Goal: Transaction & Acquisition: Register for event/course

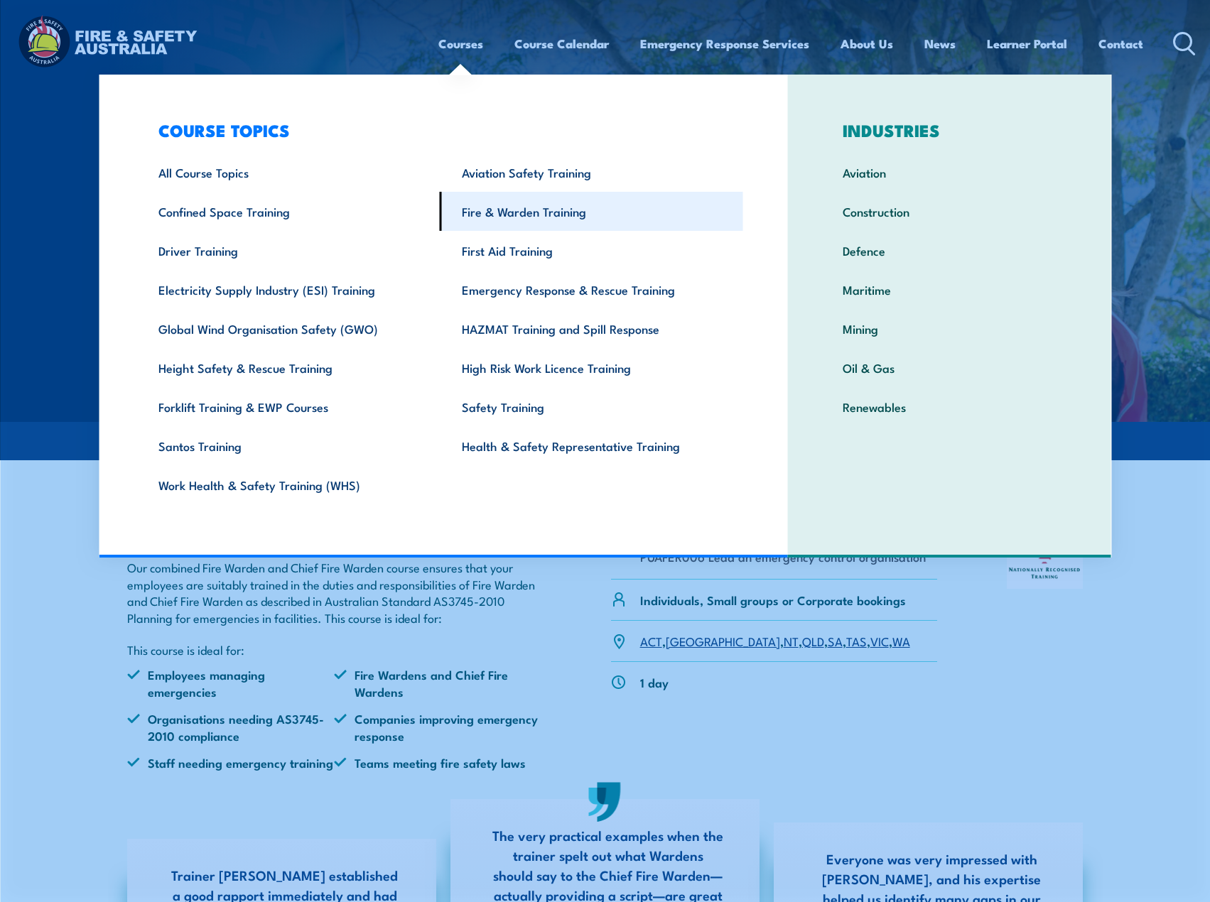
click at [532, 208] on link "Fire & Warden Training" at bounding box center [591, 211] width 303 height 39
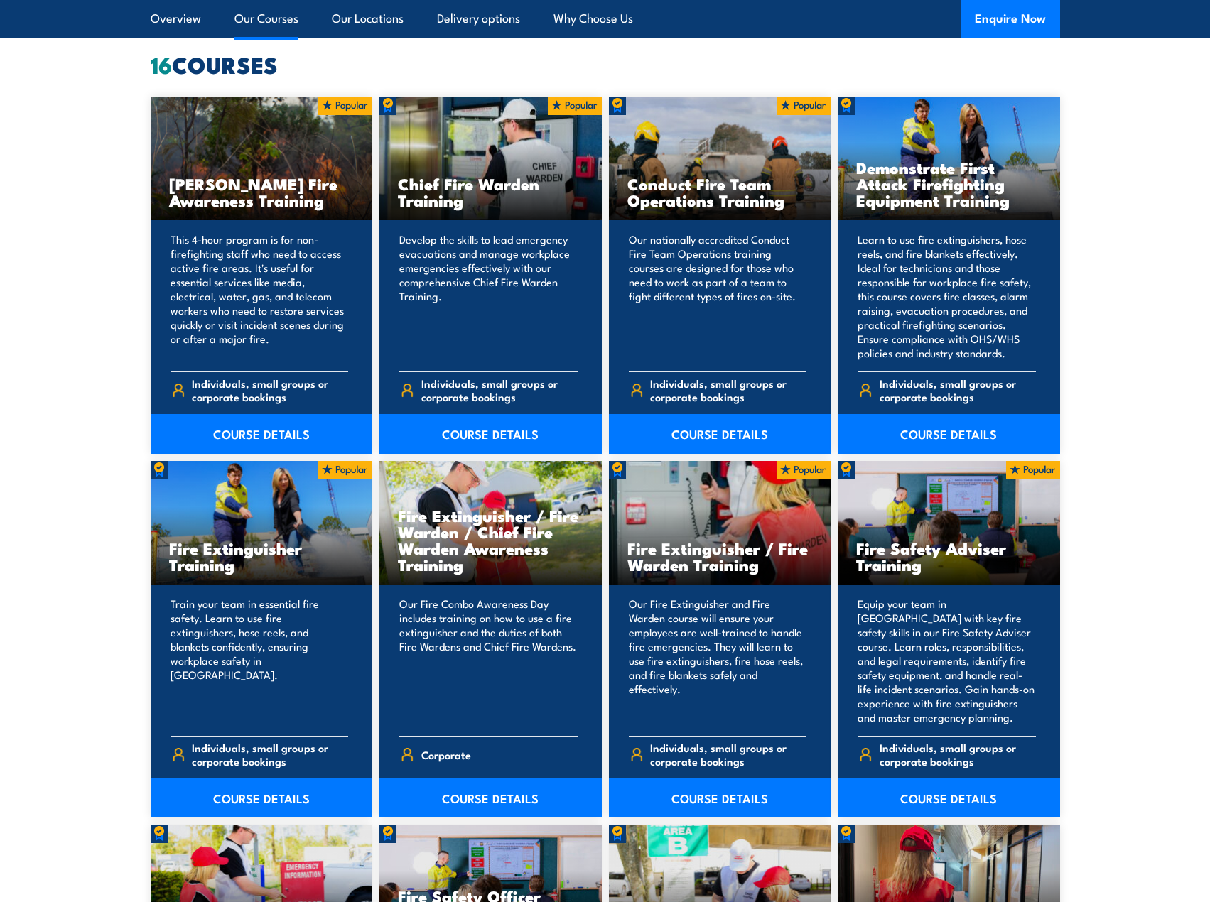
scroll to position [1137, 0]
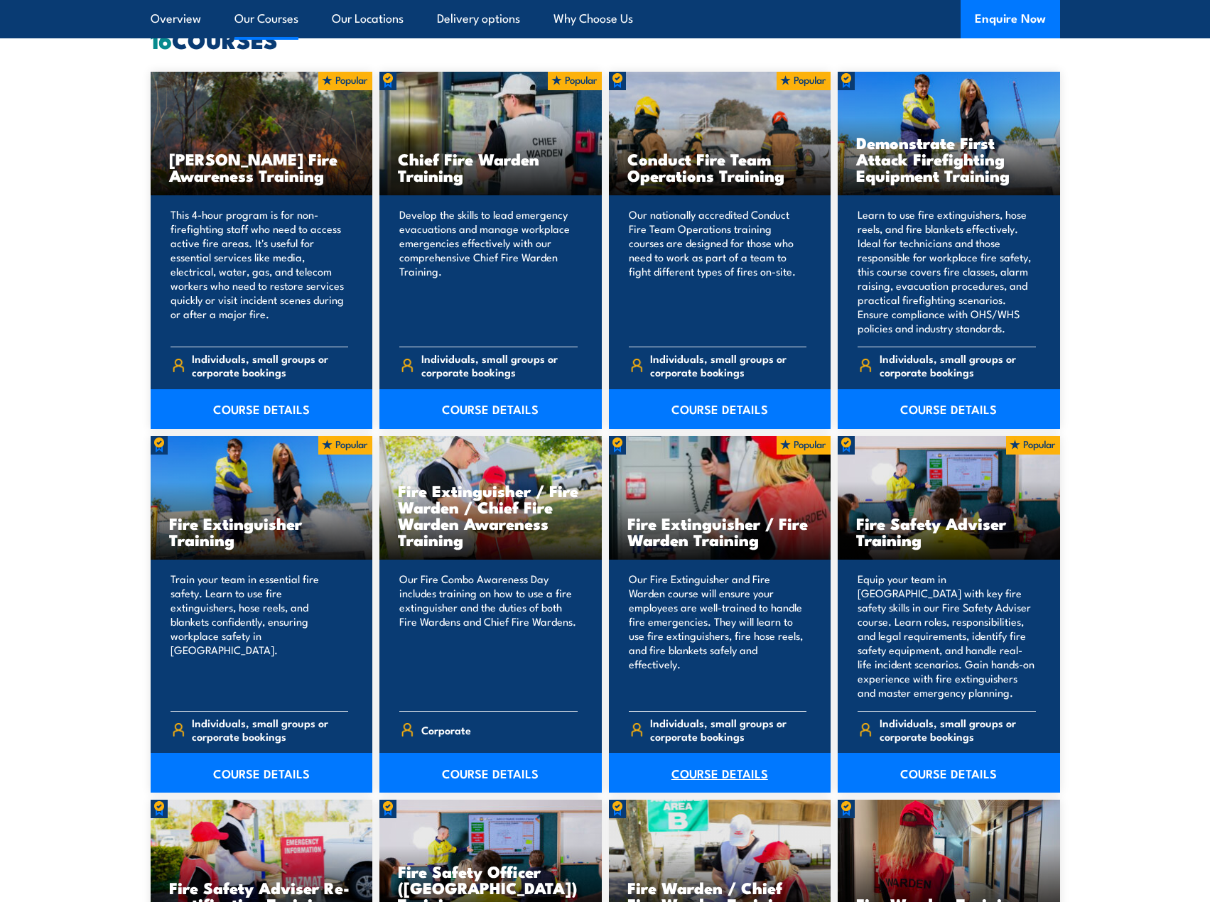
click at [722, 774] on link "COURSE DETAILS" at bounding box center [720, 773] width 222 height 40
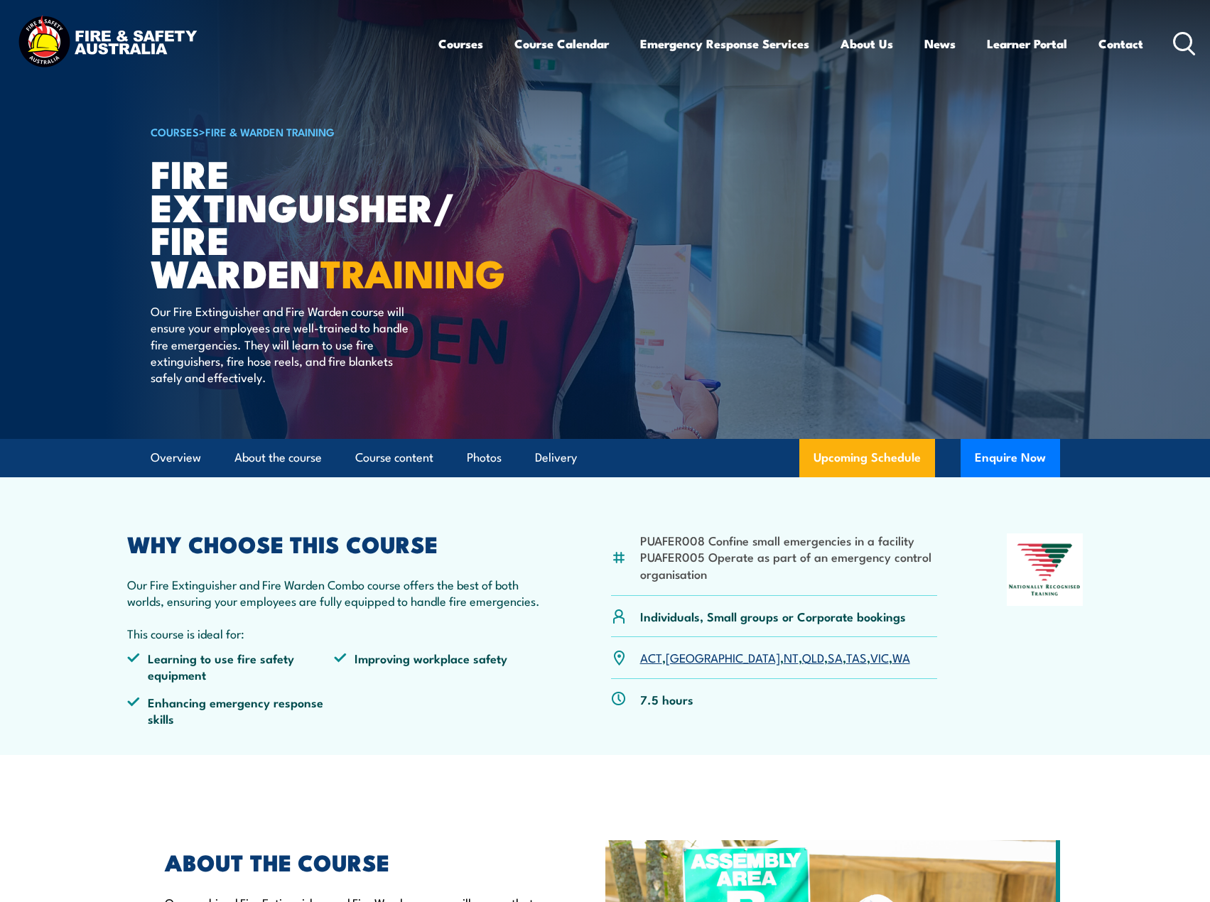
click at [681, 659] on link "NSW" at bounding box center [723, 657] width 114 height 17
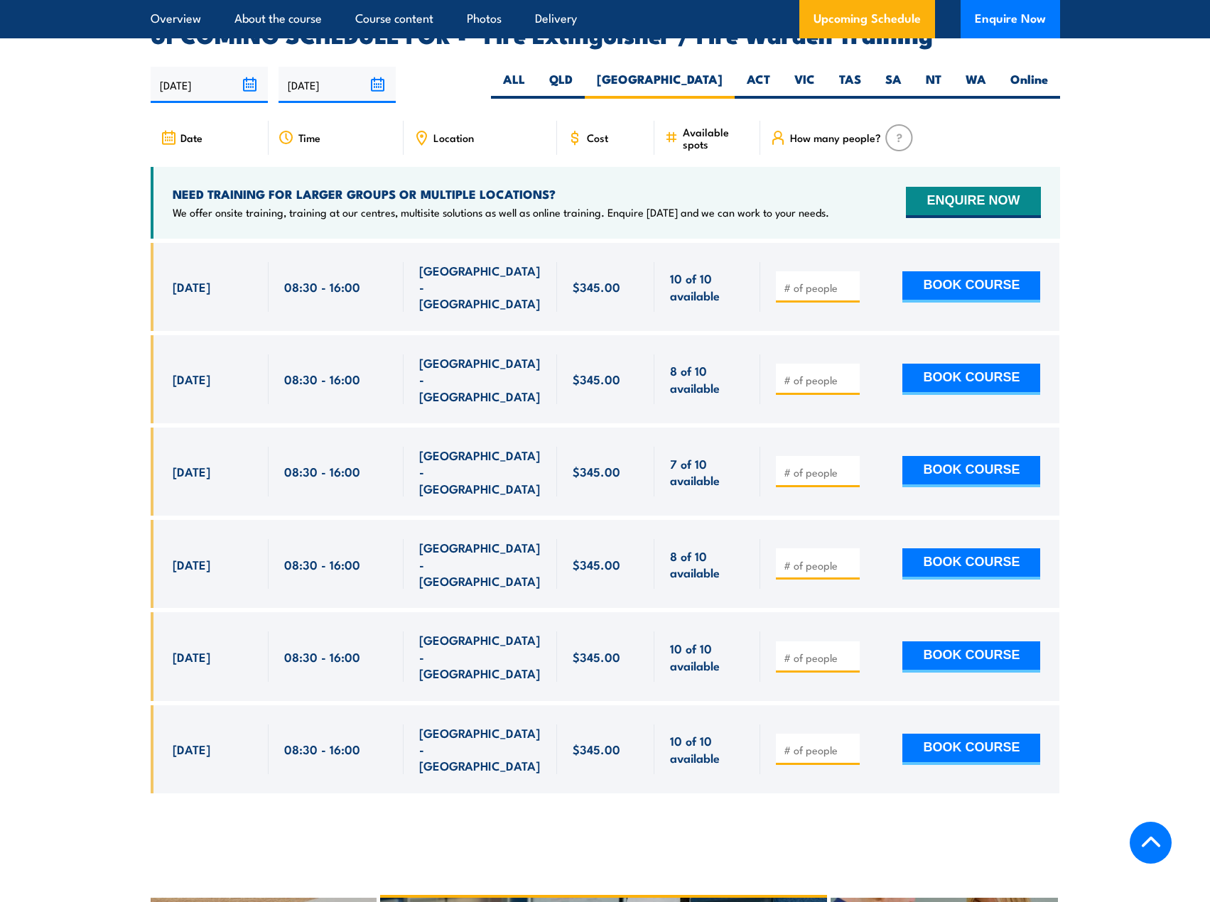
scroll to position [2333, 0]
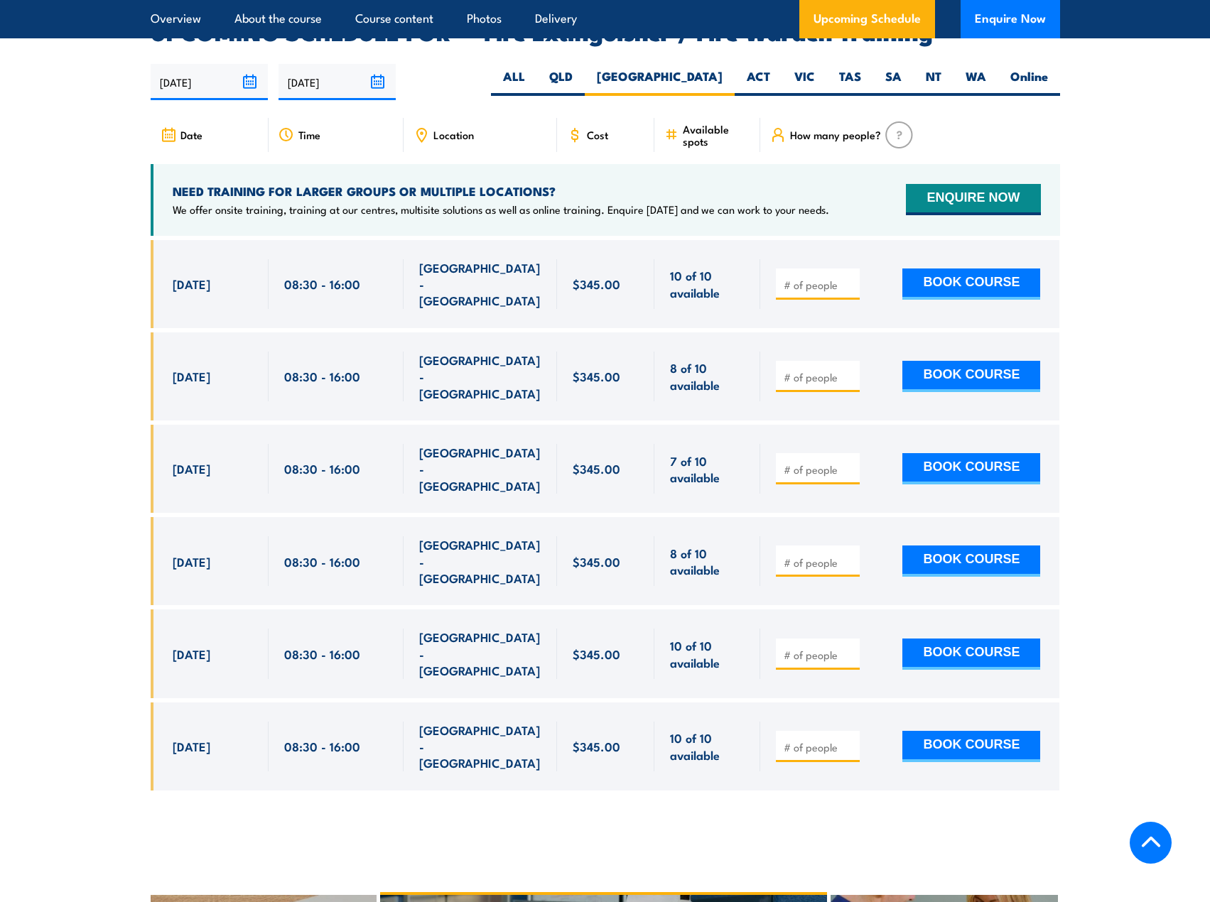
click at [824, 278] on input "number" at bounding box center [819, 285] width 71 height 14
type input "1"
click at [1090, 261] on section "UPCOMING SCHEDULE FOR - "Fire Extinguisher / Fire Warden Training" 25/09/2025 2…" at bounding box center [605, 416] width 1210 height 791
drag, startPoint x: 1027, startPoint y: 57, endPoint x: 1089, endPoint y: 120, distance: 88.4
click at [1089, 120] on section "UPCOMING SCHEDULE FOR - "Fire Extinguisher / Fire Warden Training" 25/09/2025 2…" at bounding box center [605, 416] width 1210 height 791
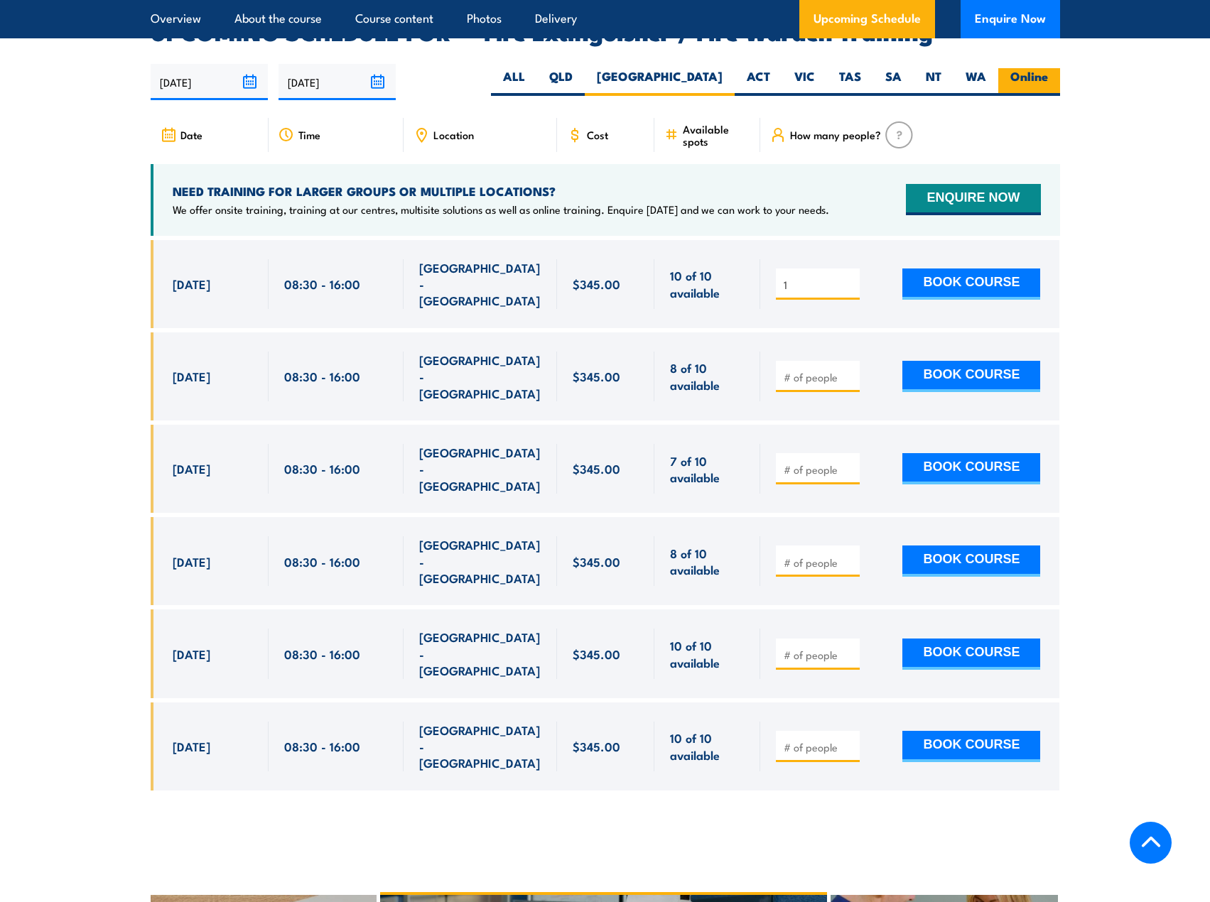
click at [1026, 68] on label "Online" at bounding box center [1029, 82] width 62 height 28
click at [1048, 68] on input "Online" at bounding box center [1052, 72] width 9 height 9
radio input "true"
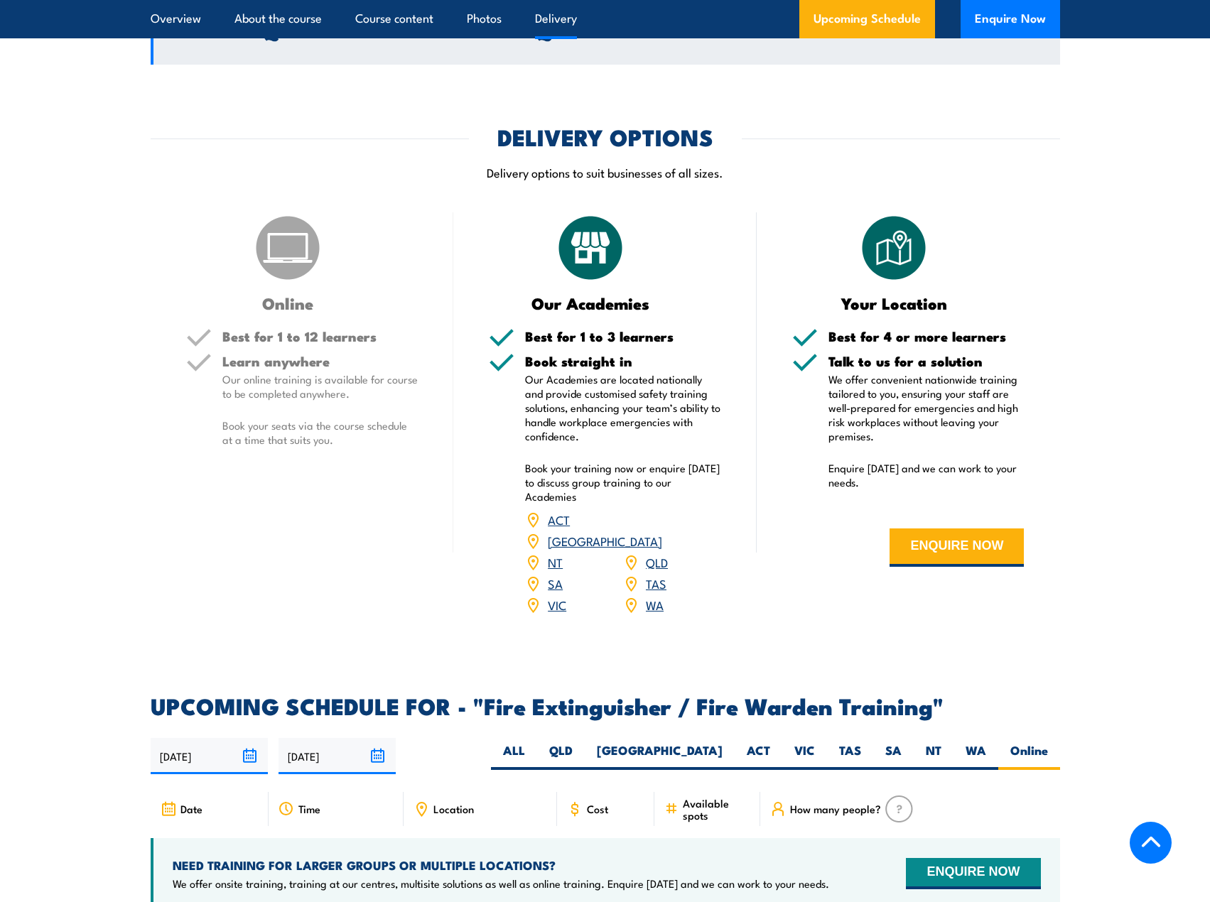
scroll to position [1551, 0]
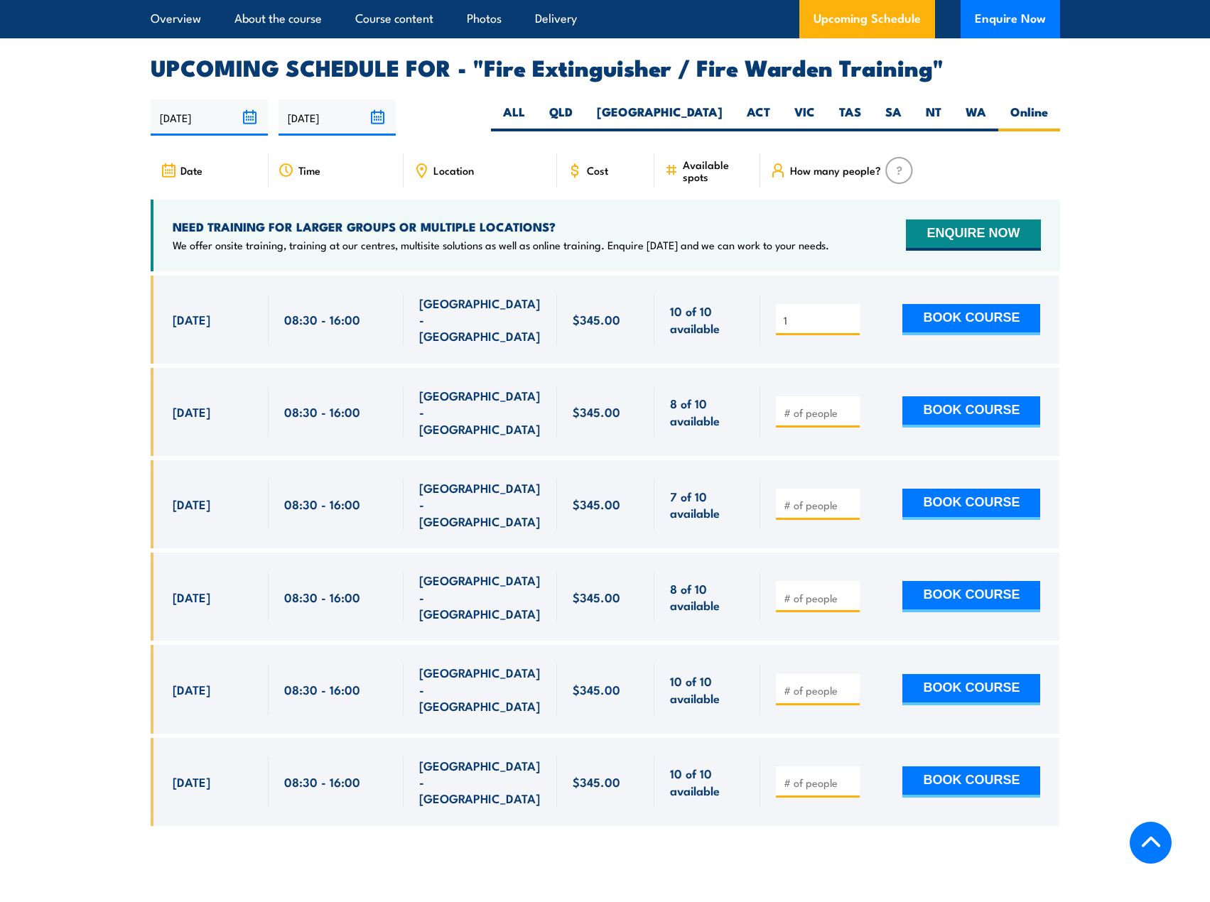
scroll to position [2128, 0]
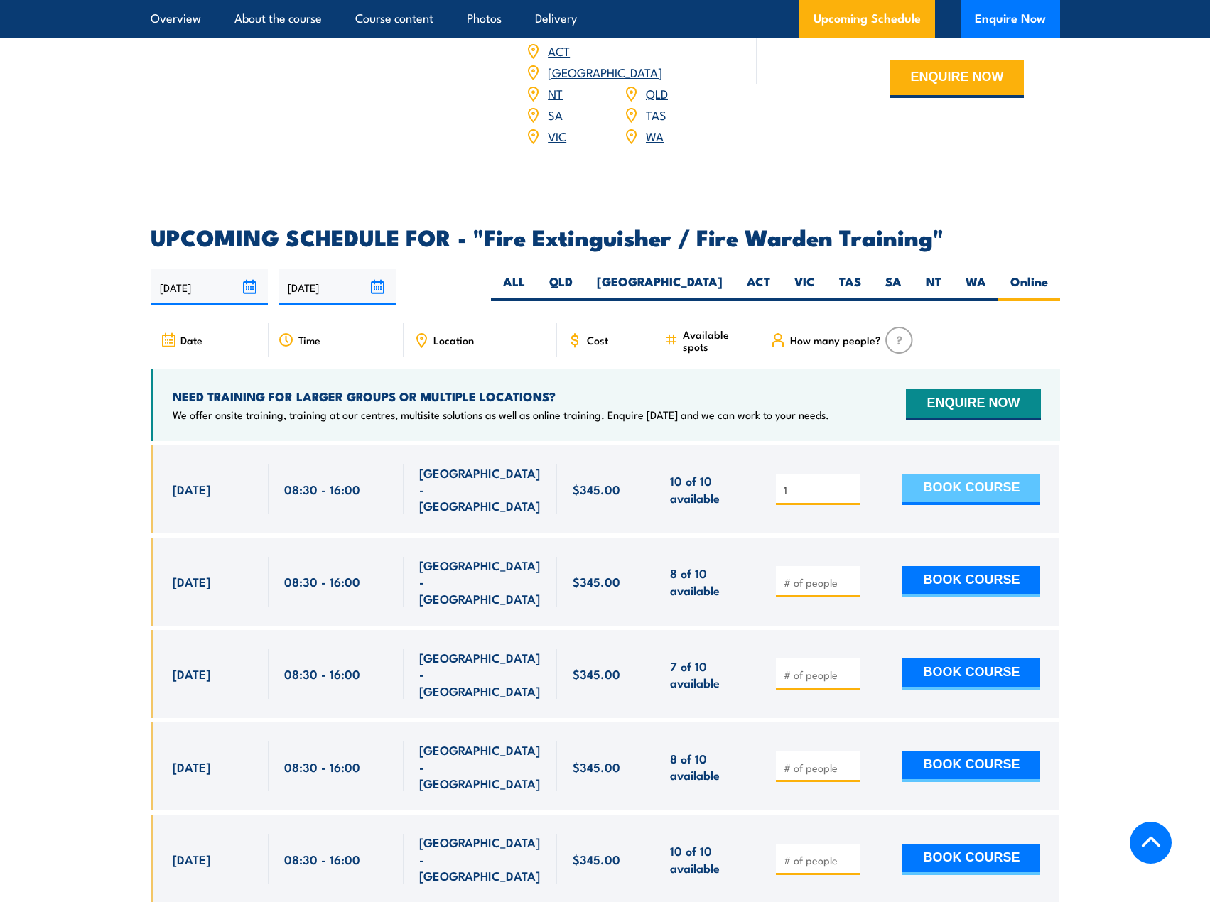
click at [967, 474] on button "BOOK COURSE" at bounding box center [971, 489] width 138 height 31
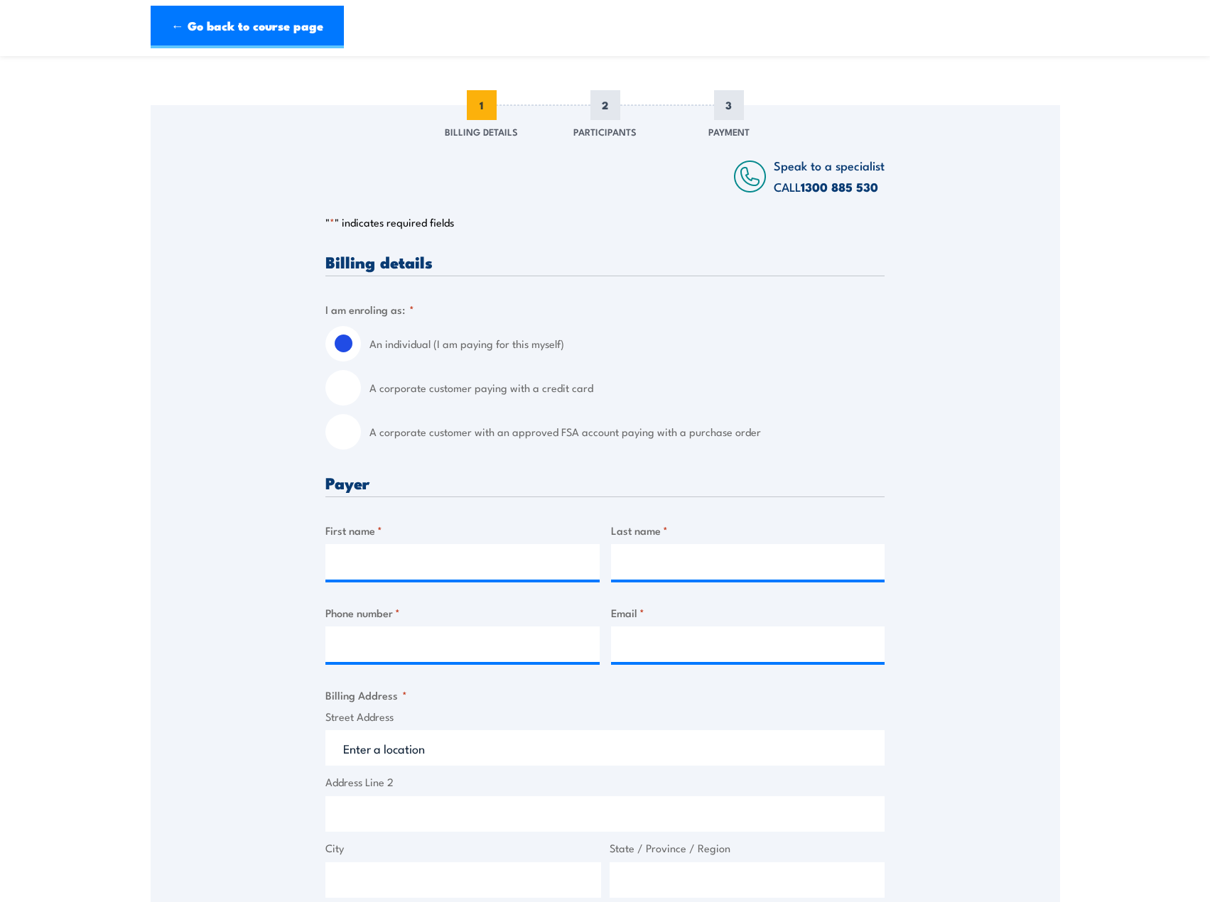
scroll to position [142, 0]
click at [431, 570] on input "First name *" at bounding box center [462, 561] width 274 height 36
type input "[PERSON_NAME]"
type input "Adil"
type input "0280047059"
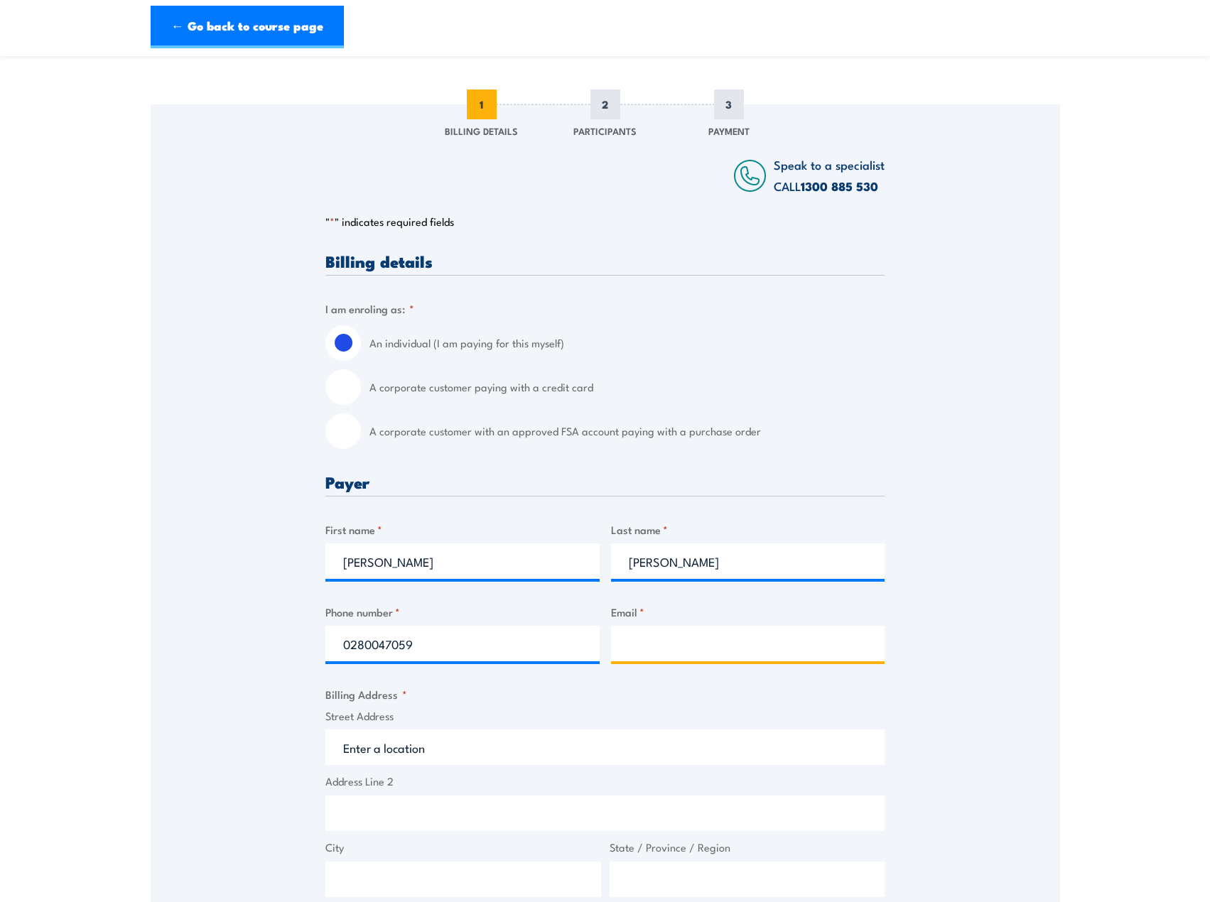
type input "c.adil@scisgroup.com.au"
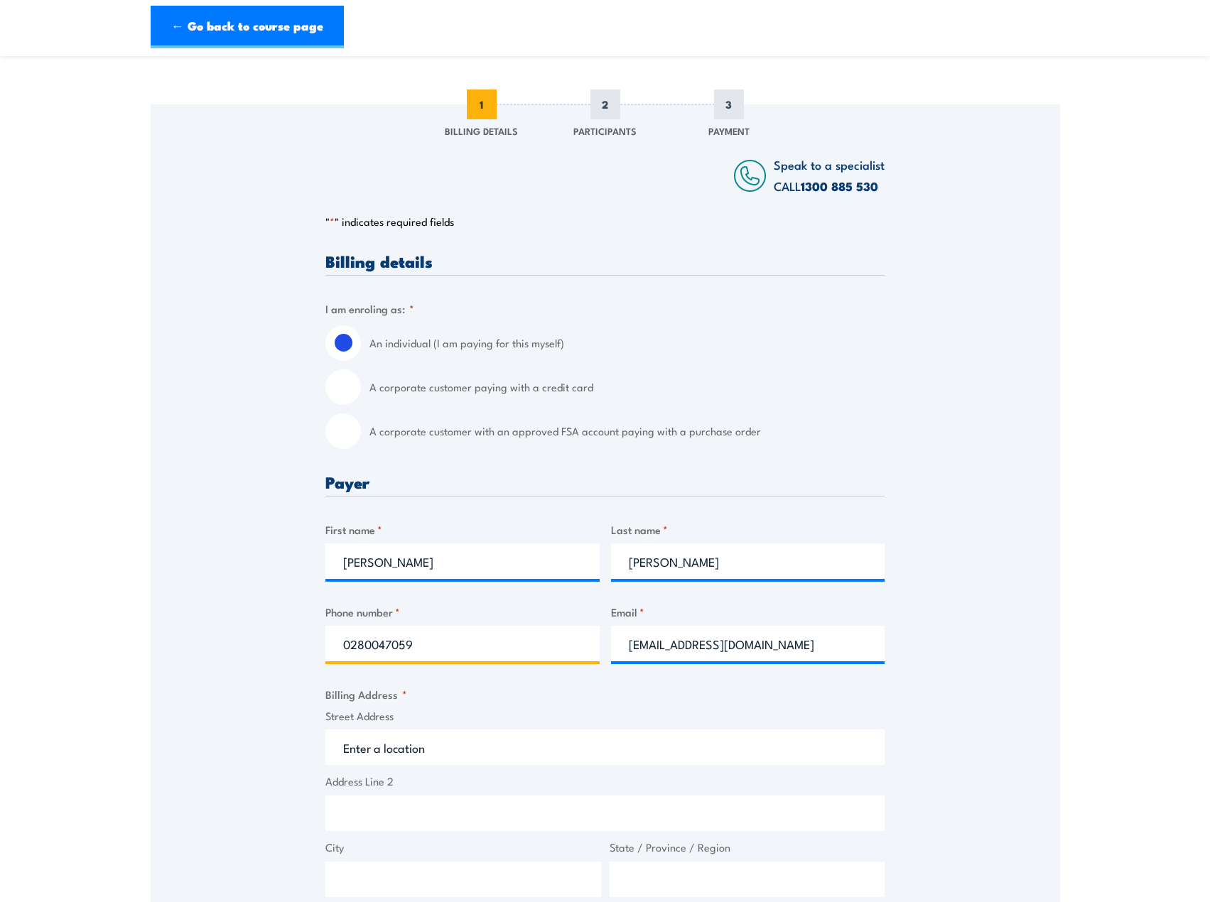
click at [457, 646] on input "0280047059" at bounding box center [462, 644] width 274 height 36
type input "0490869936"
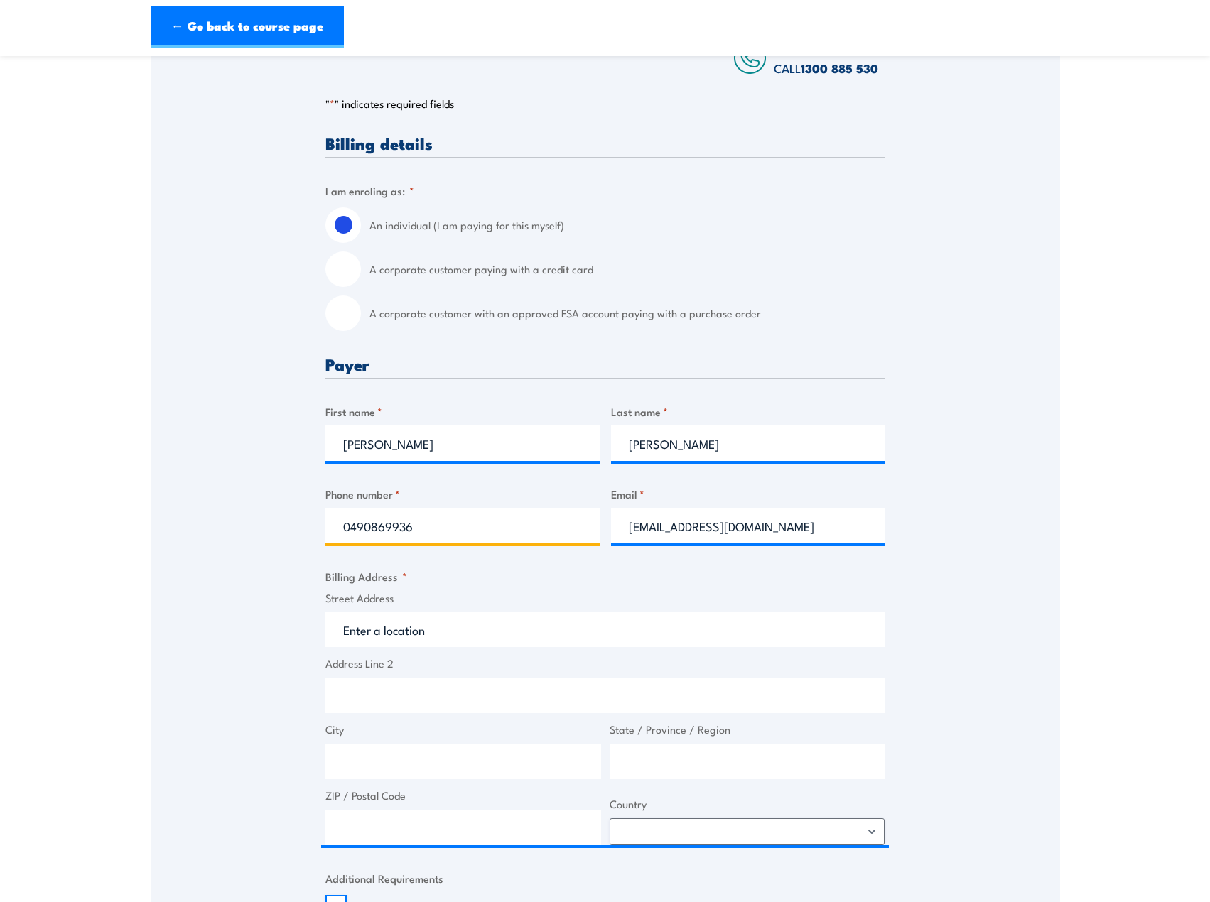
scroll to position [284, 0]
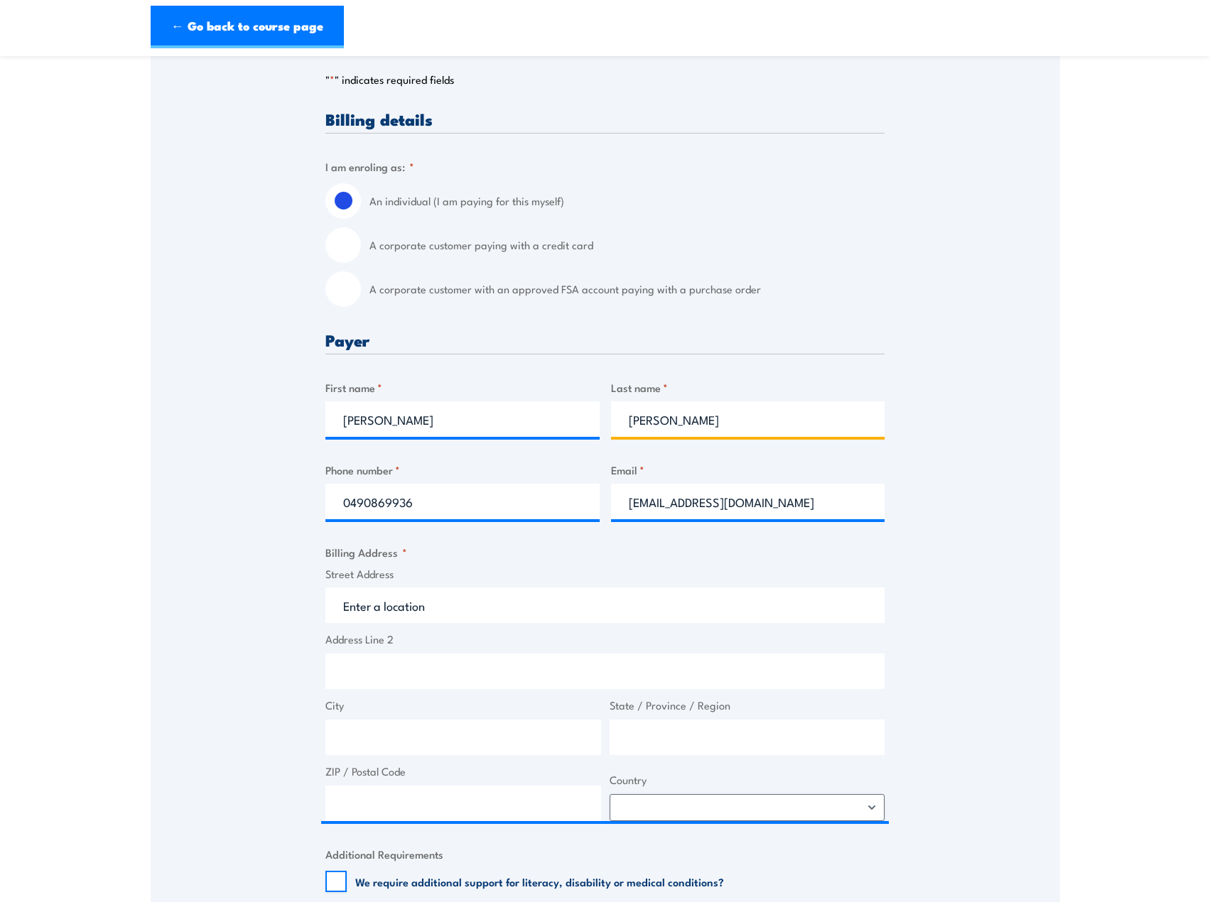
click at [686, 419] on input "Adil" at bounding box center [748, 419] width 274 height 36
type input "Adil Corroto"
click at [437, 602] on input "Street Address" at bounding box center [604, 605] width 559 height 36
click at [437, 607] on input "Street Address" at bounding box center [604, 605] width 559 height 36
drag, startPoint x: 437, startPoint y: 607, endPoint x: 418, endPoint y: 609, distance: 19.4
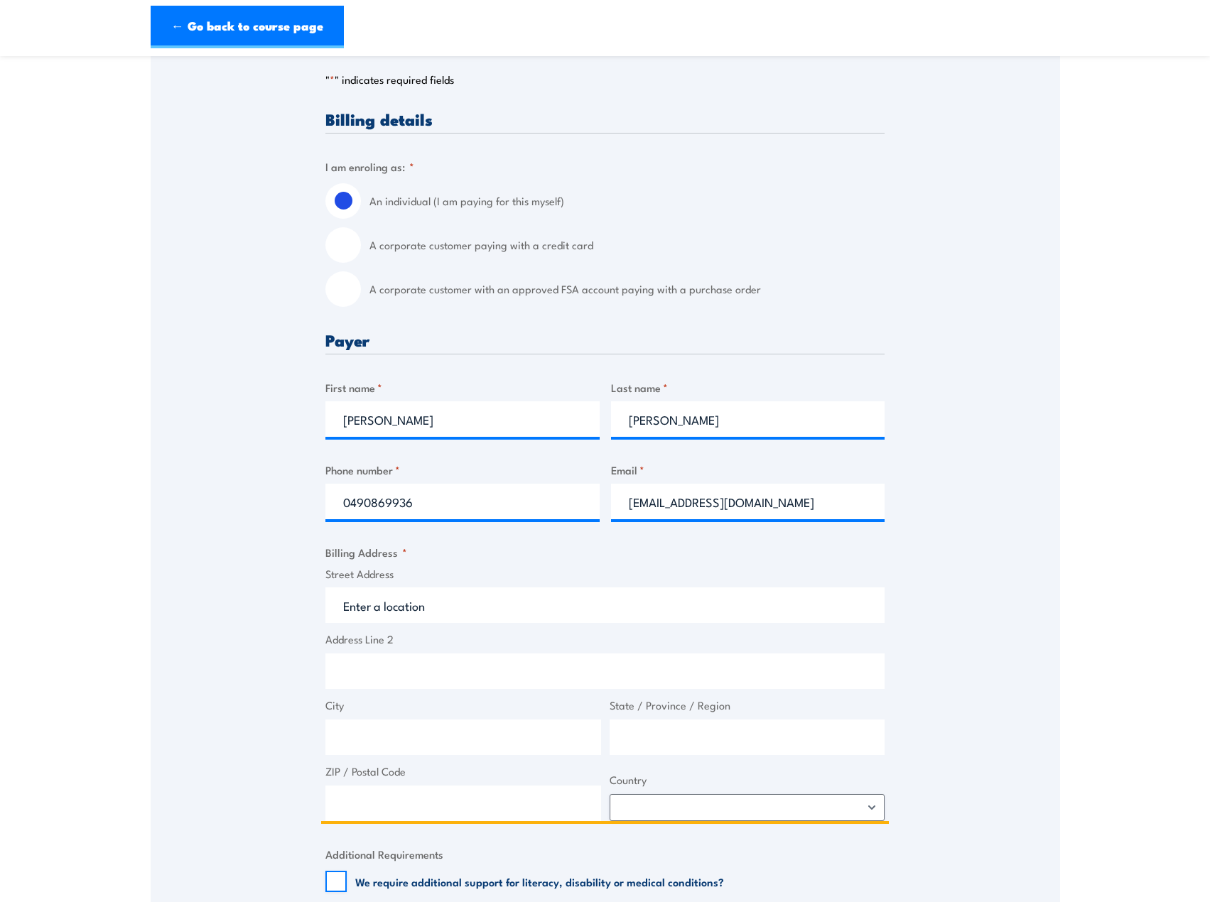
click at [418, 609] on input "Street Address" at bounding box center [604, 605] width 559 height 36
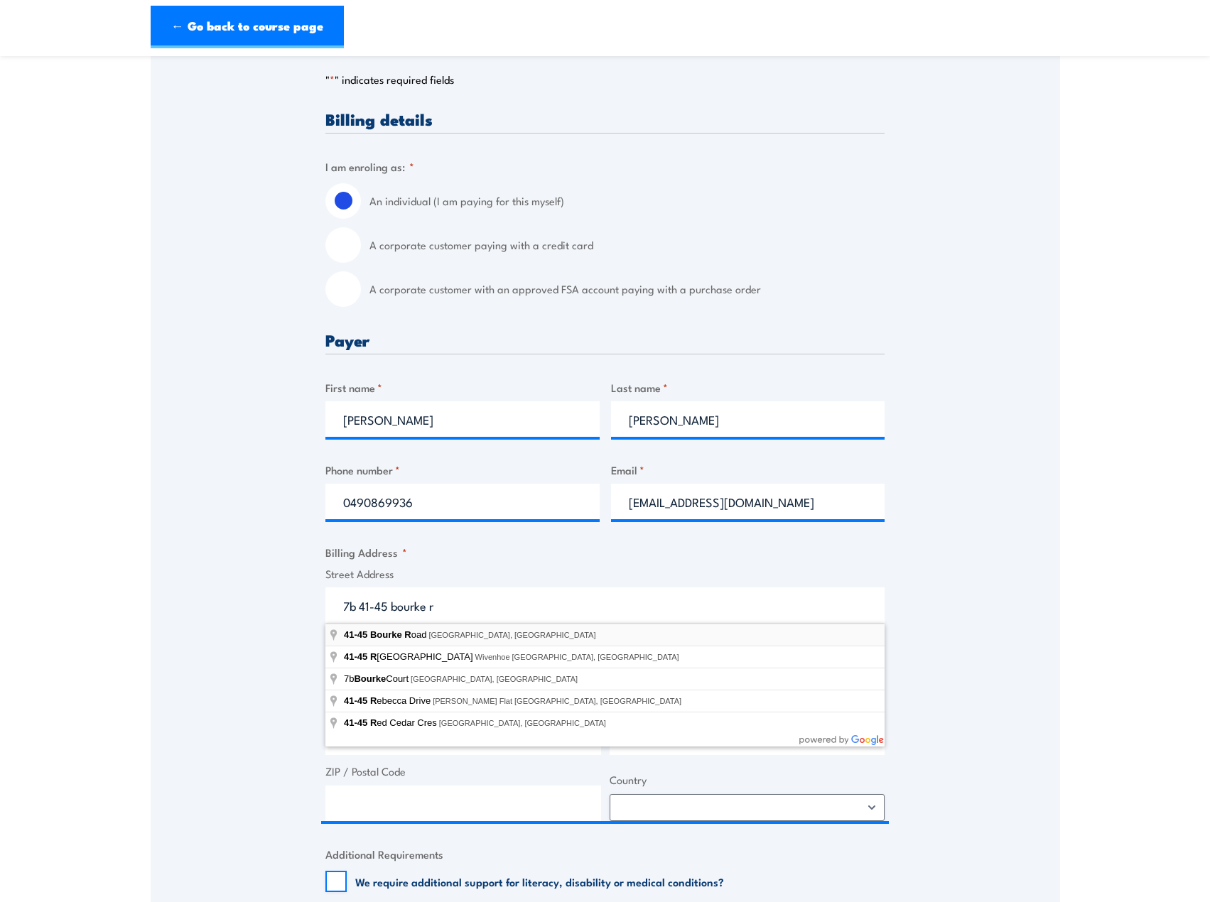
type input "41-45 Bourke Road, Alexandria NSW, Australia"
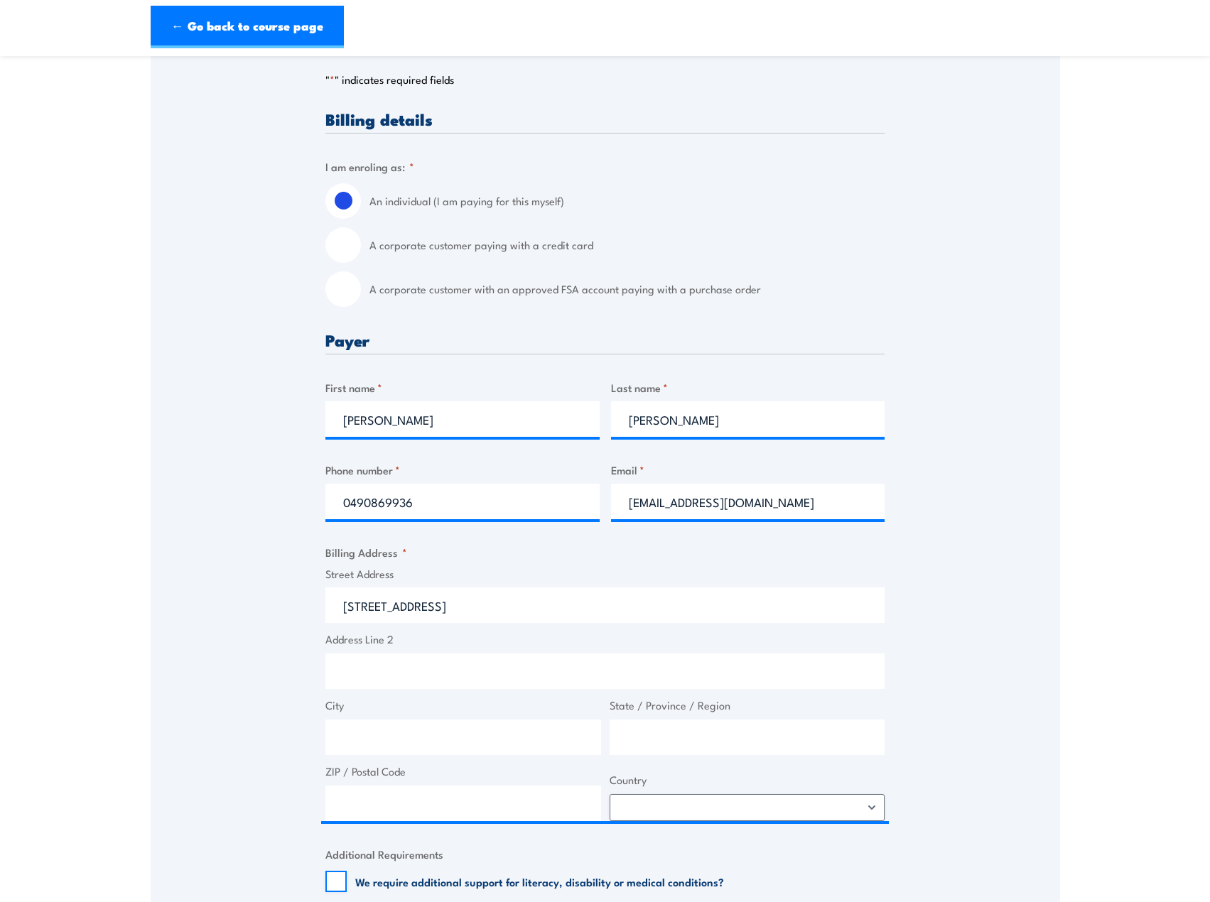
type input "41-45 Bourke Rd"
type input "Alexandria"
type input "New South Wales"
type input "2015"
select select "Australia"
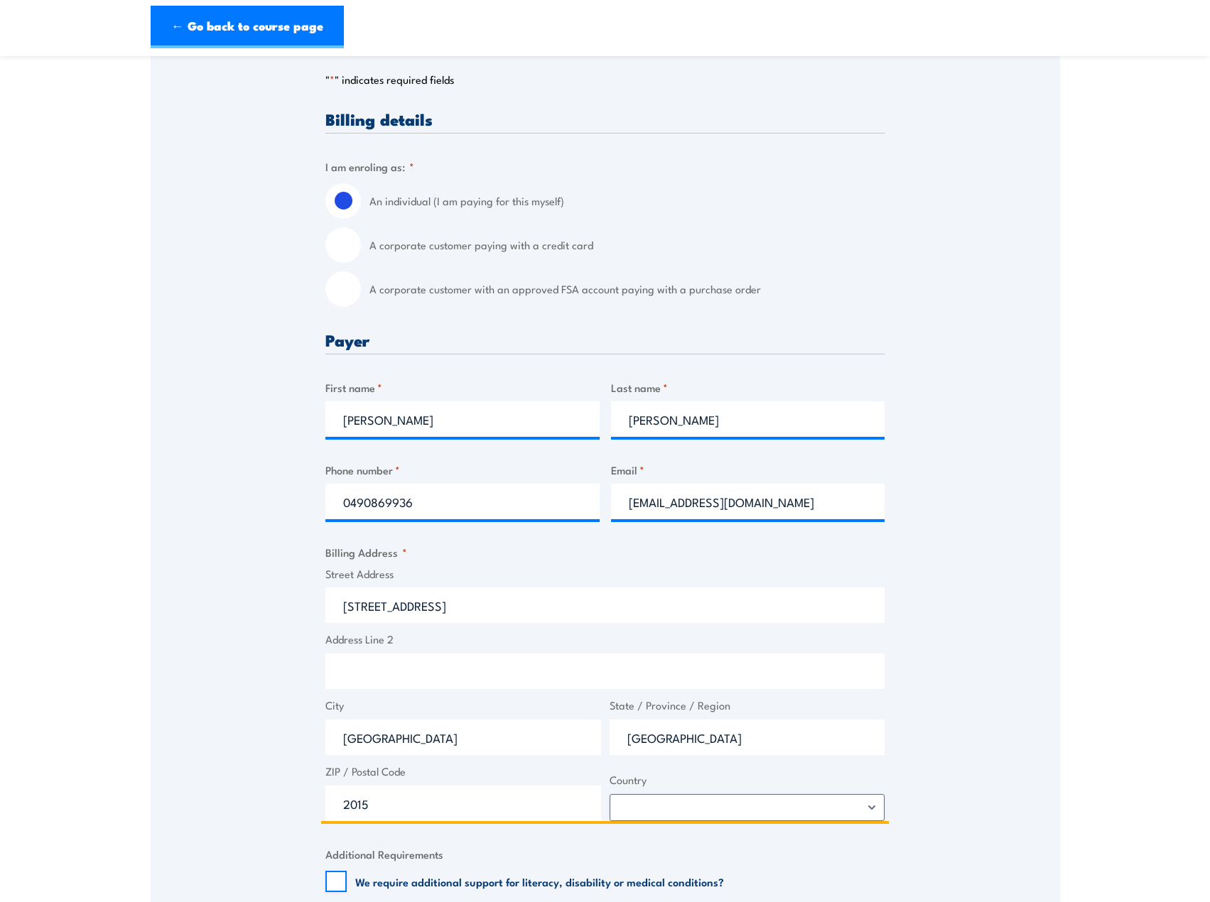
click at [340, 611] on input "41-45 Bourke Rd" at bounding box center [604, 605] width 559 height 36
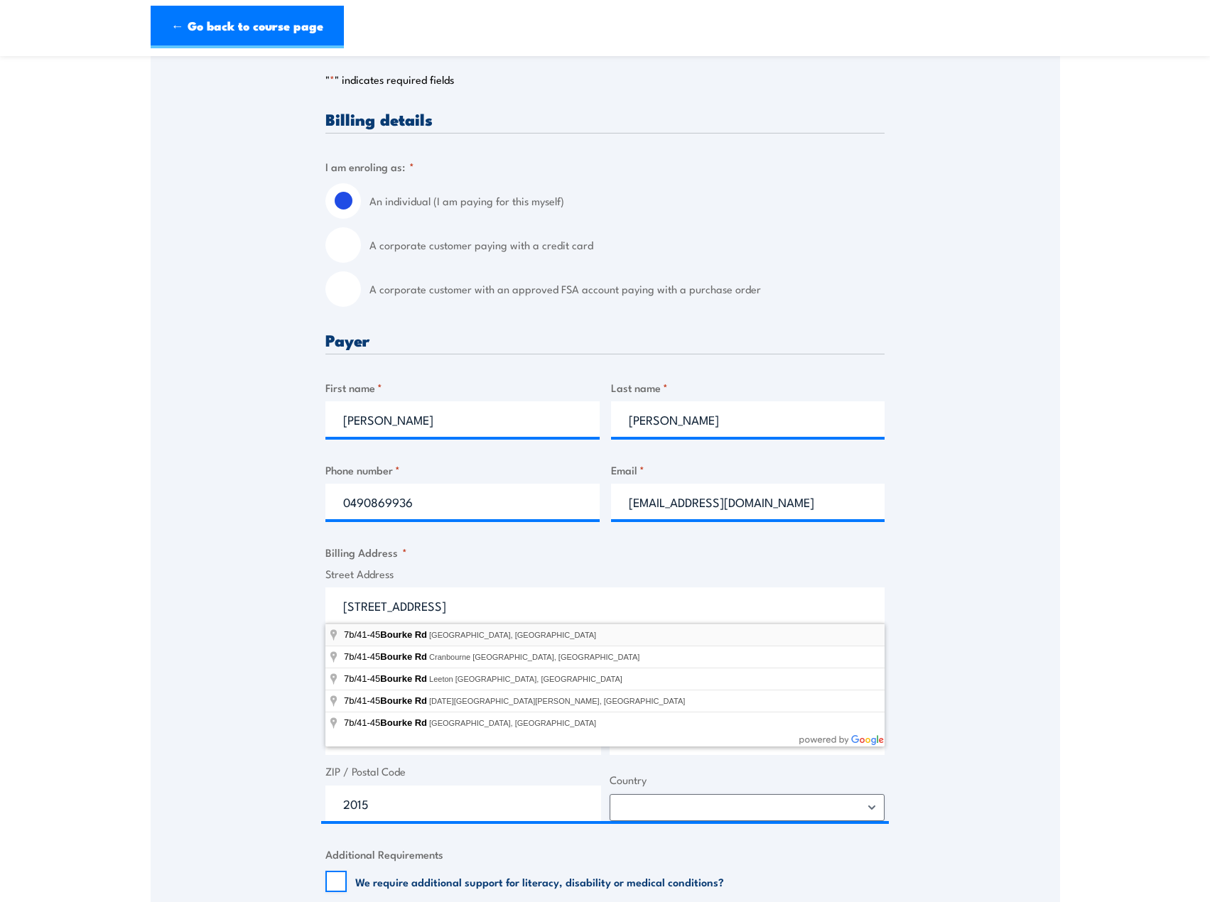
type input "7b/41-45 Bourke Rd, Alexandria NSW, Australia"
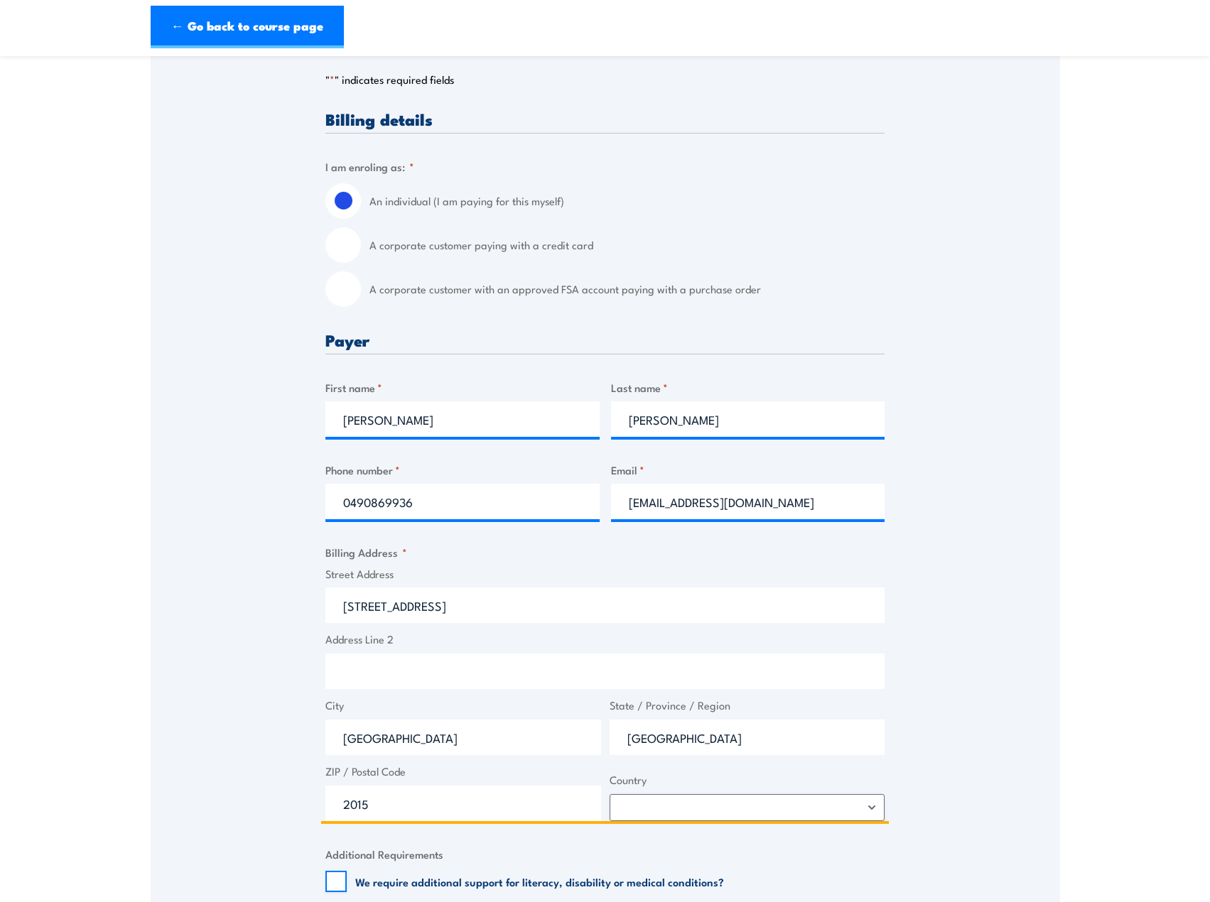
click at [383, 595] on input "41 Bourke Rd" at bounding box center [604, 605] width 559 height 36
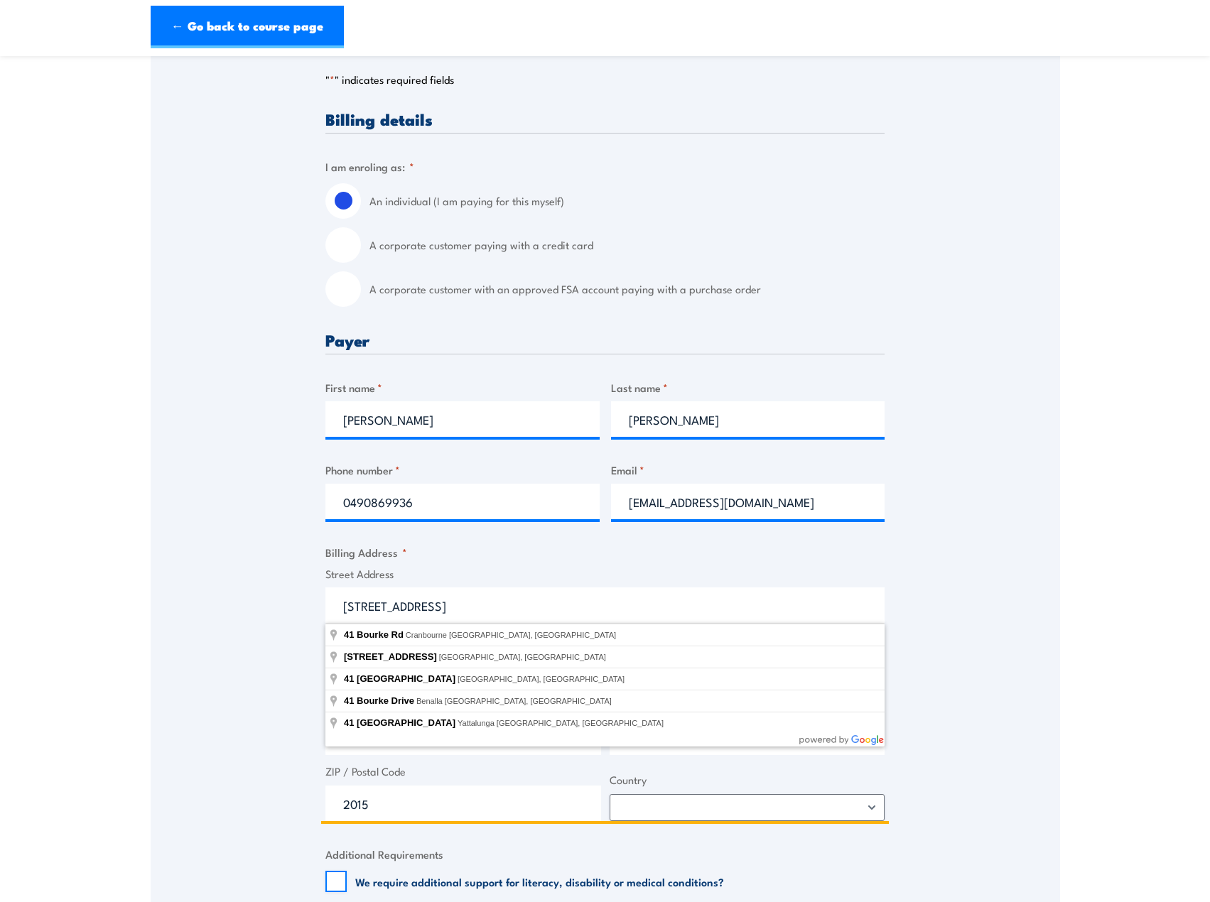
click at [346, 599] on input "41 Bourke Rd" at bounding box center [604, 605] width 559 height 36
drag, startPoint x: 370, startPoint y: 607, endPoint x: 381, endPoint y: 609, distance: 11.7
click at [370, 607] on input "7B 41 Bourke Rd" at bounding box center [604, 605] width 559 height 36
type input "7b/41-43 Bourke Rd, Alexandria NSW, Australia"
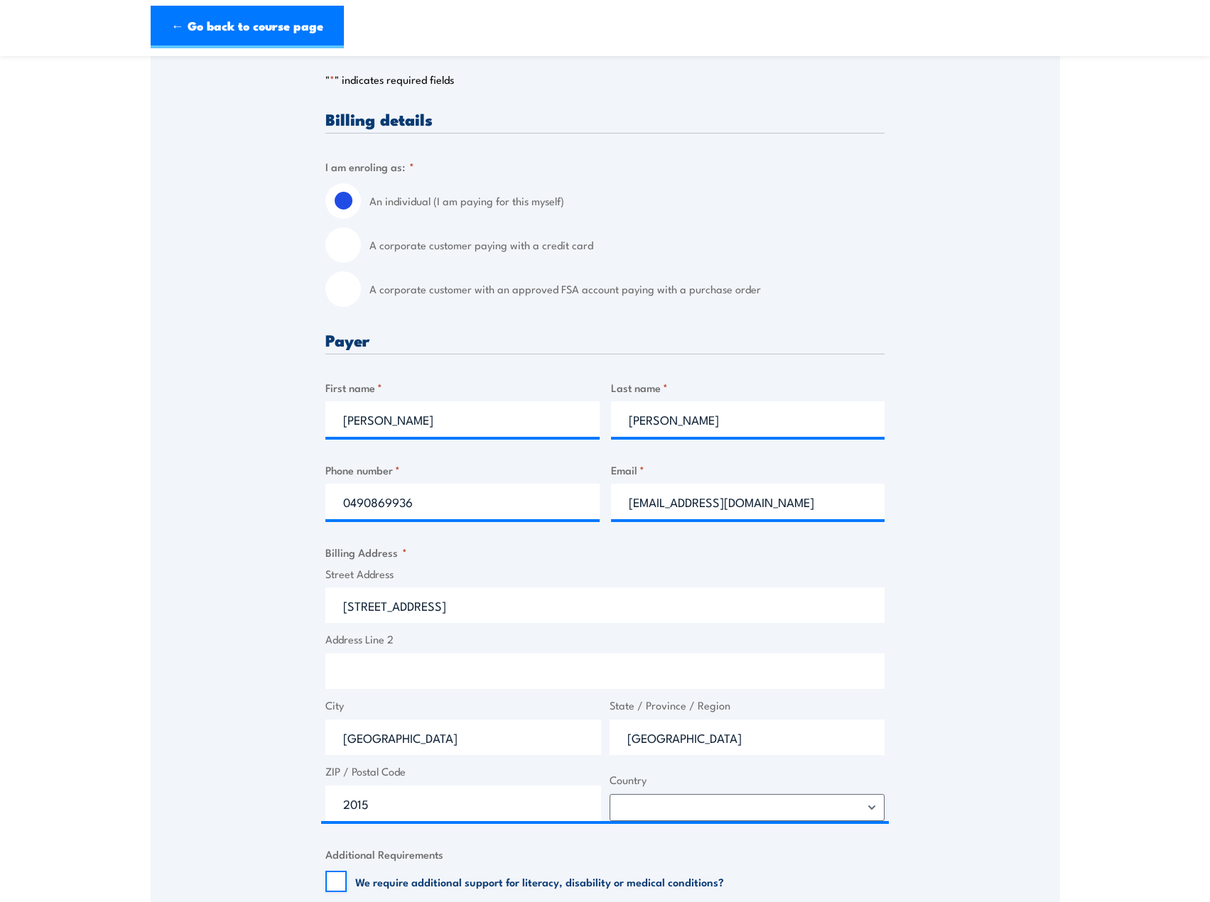
type input "41-43 Bourke Rd"
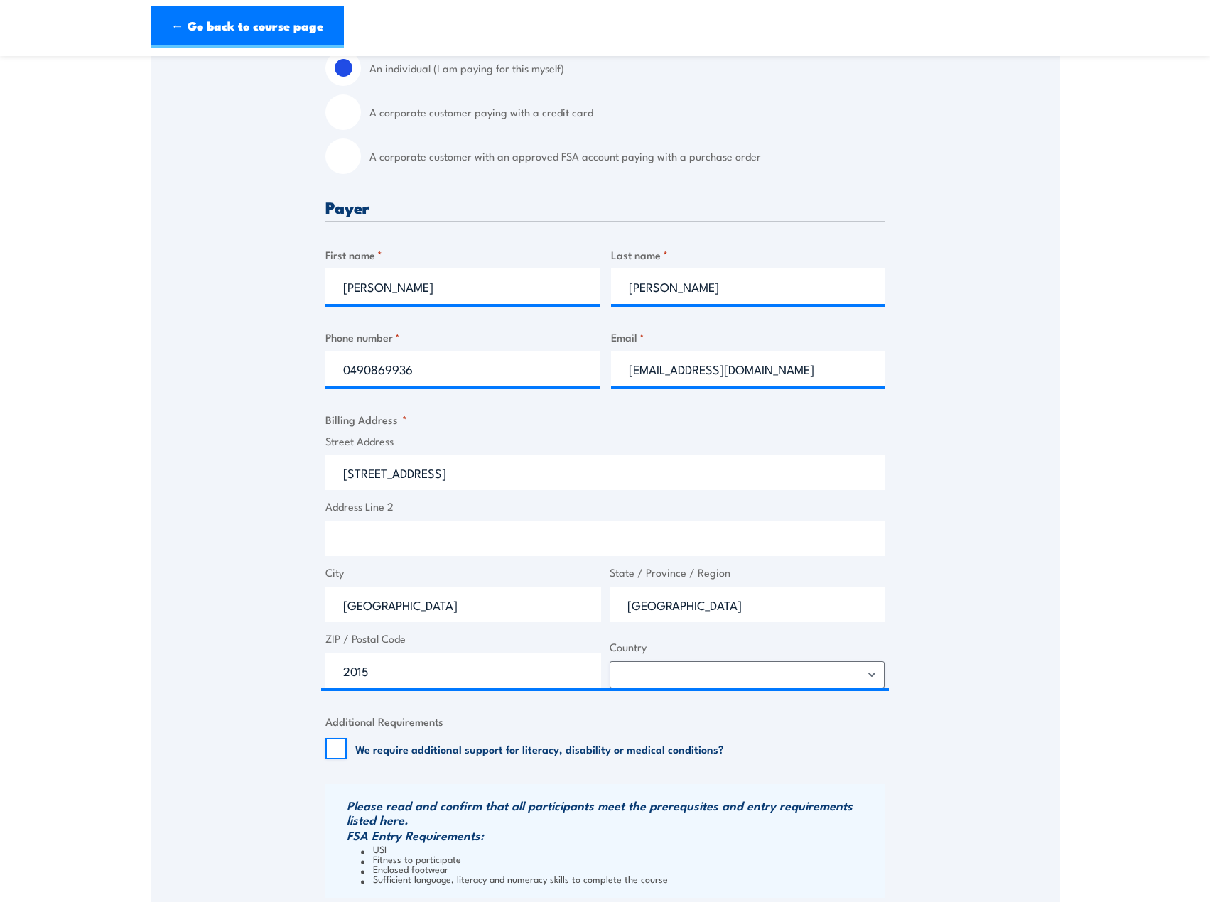
scroll to position [497, 0]
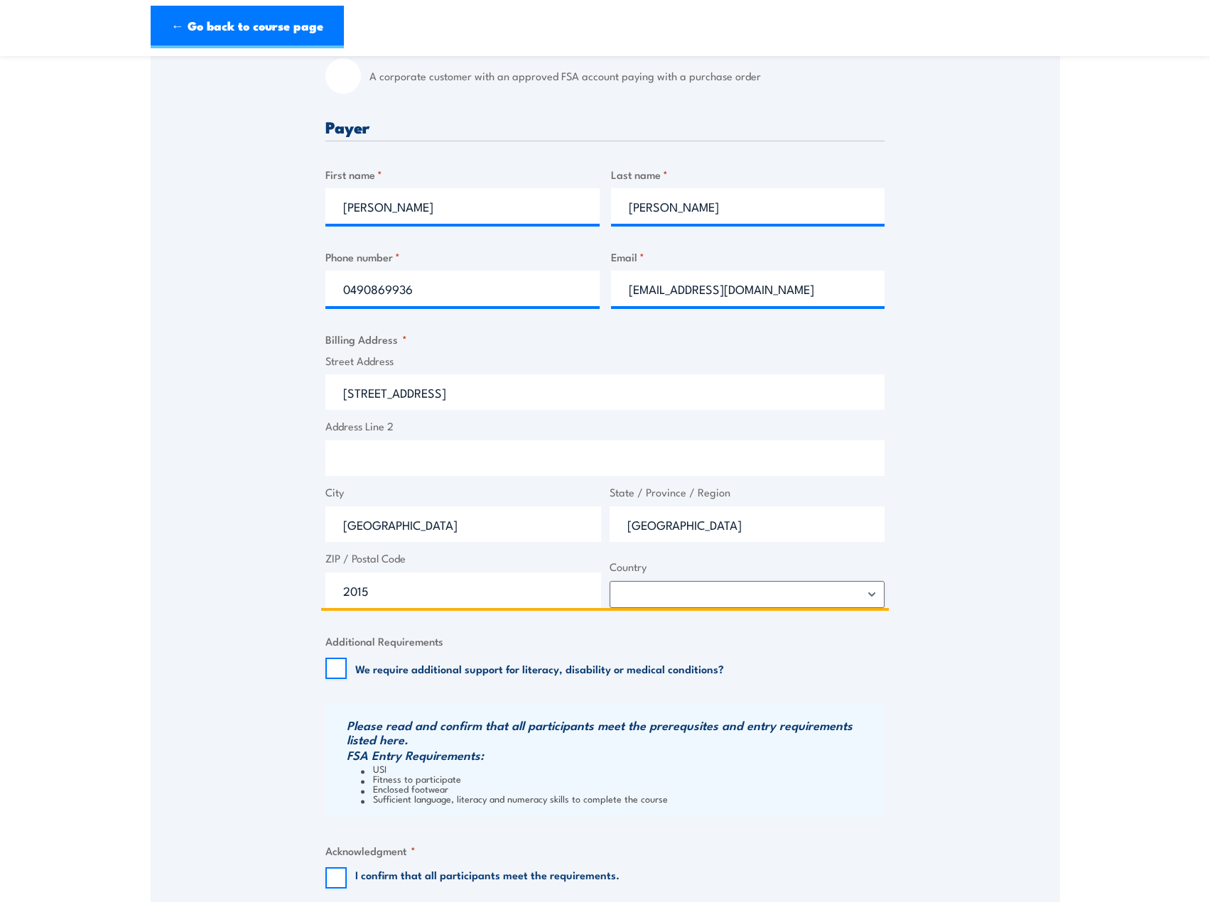
click at [348, 456] on input "Address Line 2" at bounding box center [604, 458] width 559 height 36
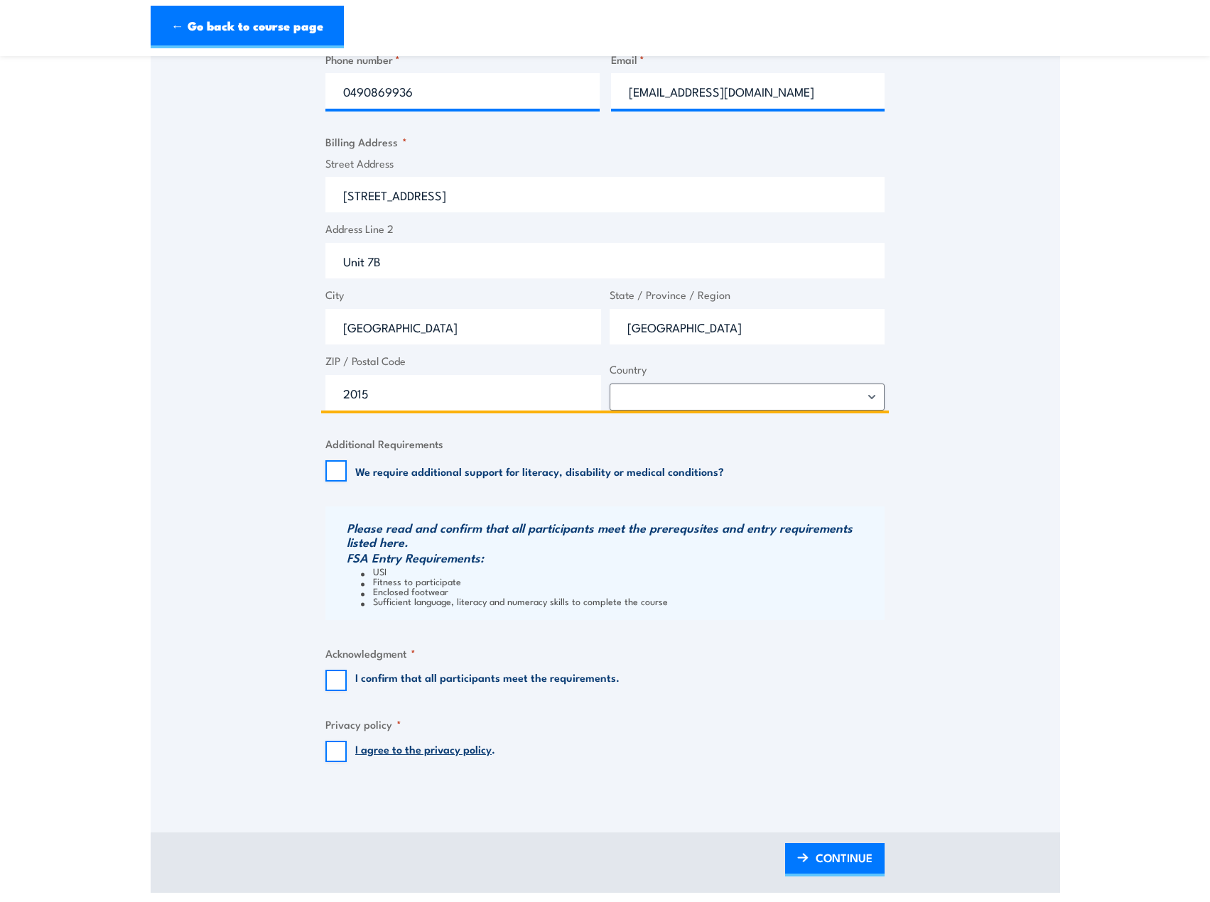
scroll to position [710, 0]
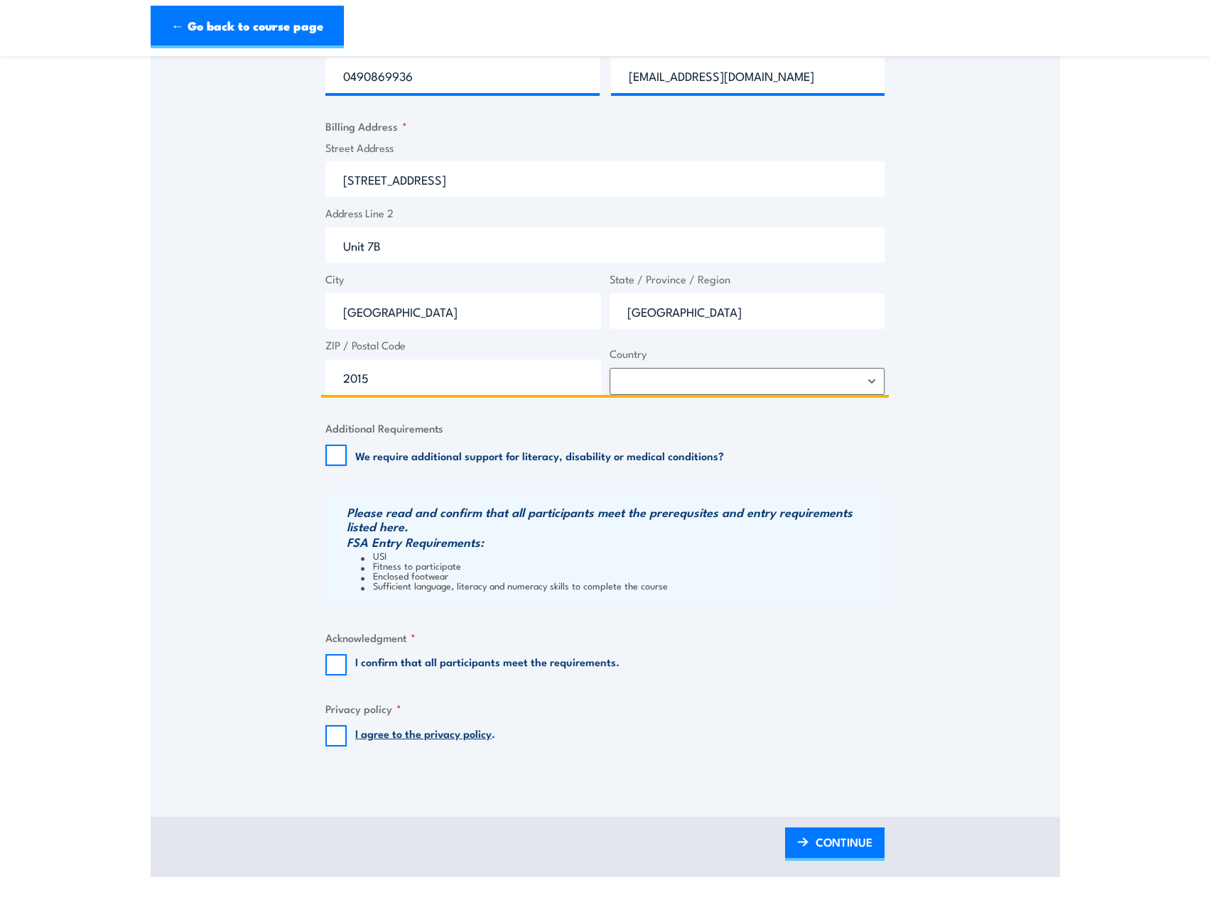
type input "Unit 7B"
click at [330, 663] on input "I confirm that all participants meet the requirements." at bounding box center [335, 664] width 21 height 21
checkbox input "true"
click at [327, 732] on input "I agree to the privacy policy ." at bounding box center [335, 735] width 21 height 21
checkbox input "true"
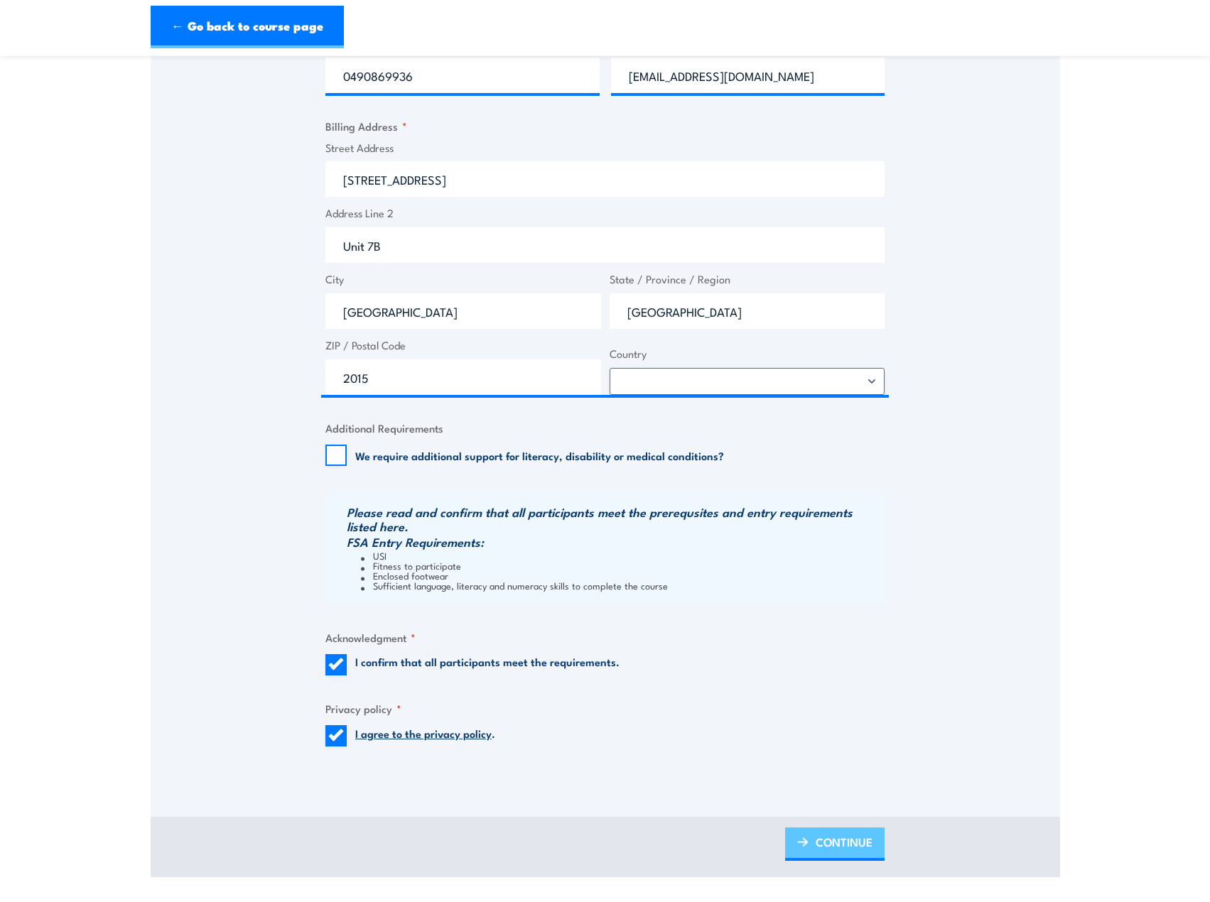
click at [848, 843] on span "CONTINUE" at bounding box center [844, 842] width 57 height 38
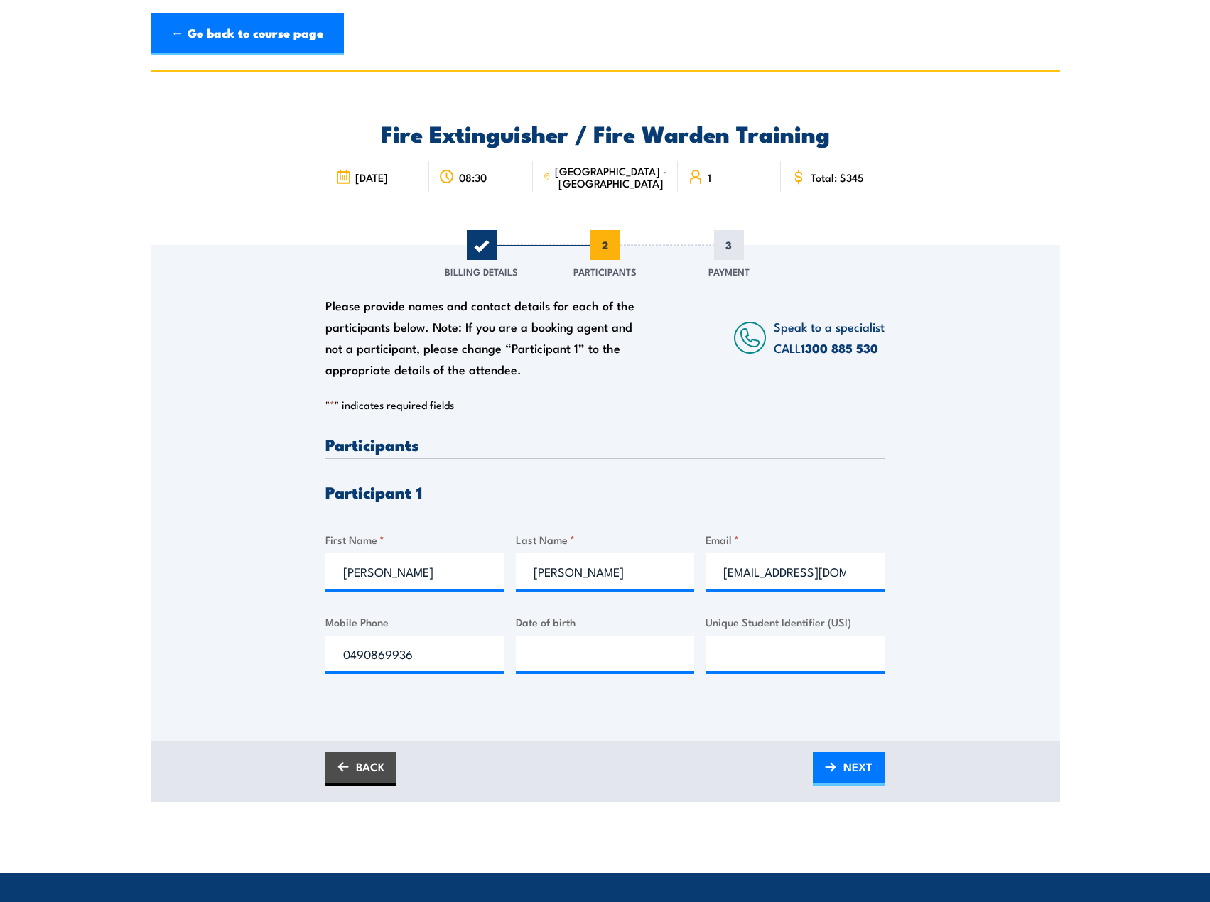
scroll to position [0, 0]
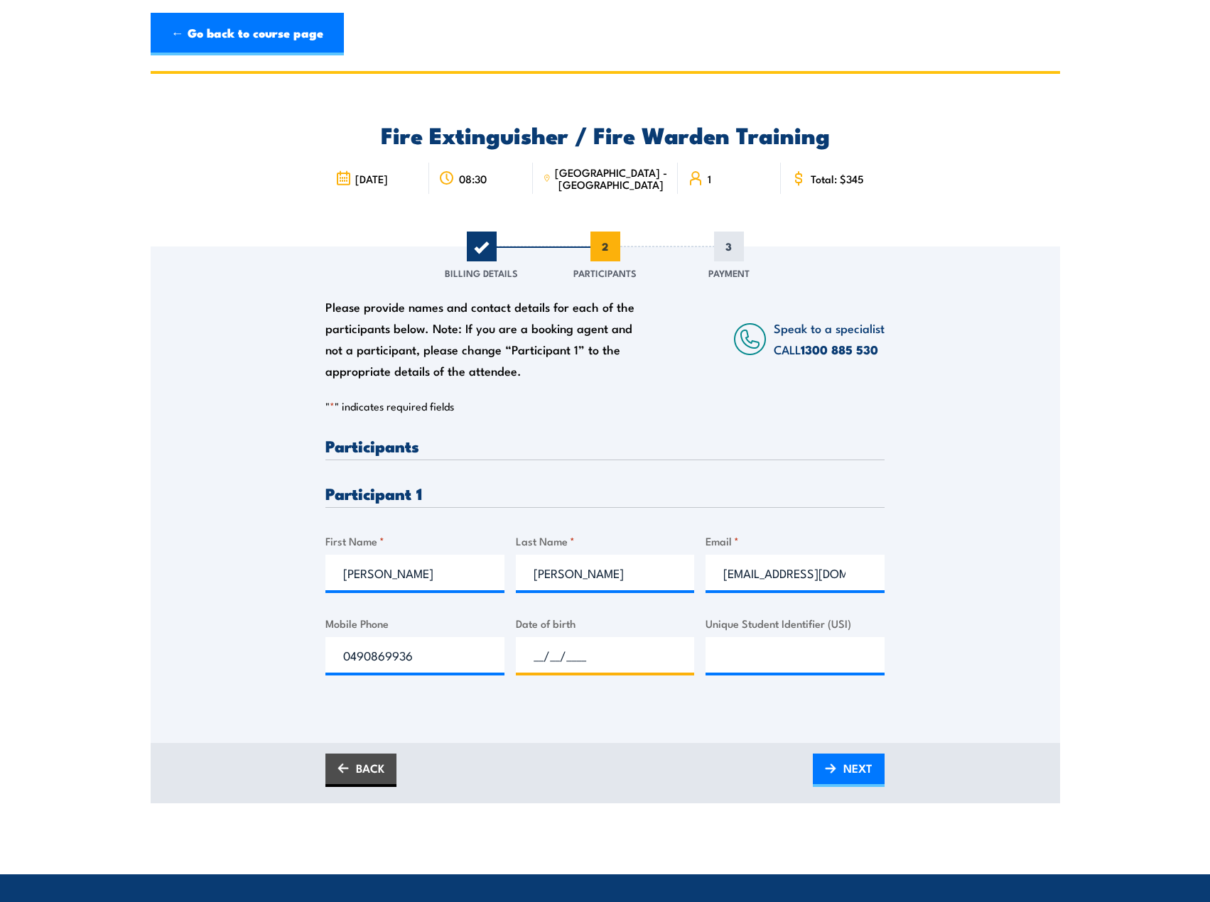
click at [557, 660] on input "__/__/____" at bounding box center [605, 655] width 179 height 36
type input "23/06/1988"
click at [752, 651] on input "Unique Student Identifier (USI)" at bounding box center [794, 655] width 179 height 36
type input "7MX4RXB4RR"
click at [846, 776] on span "NEXT" at bounding box center [857, 768] width 29 height 38
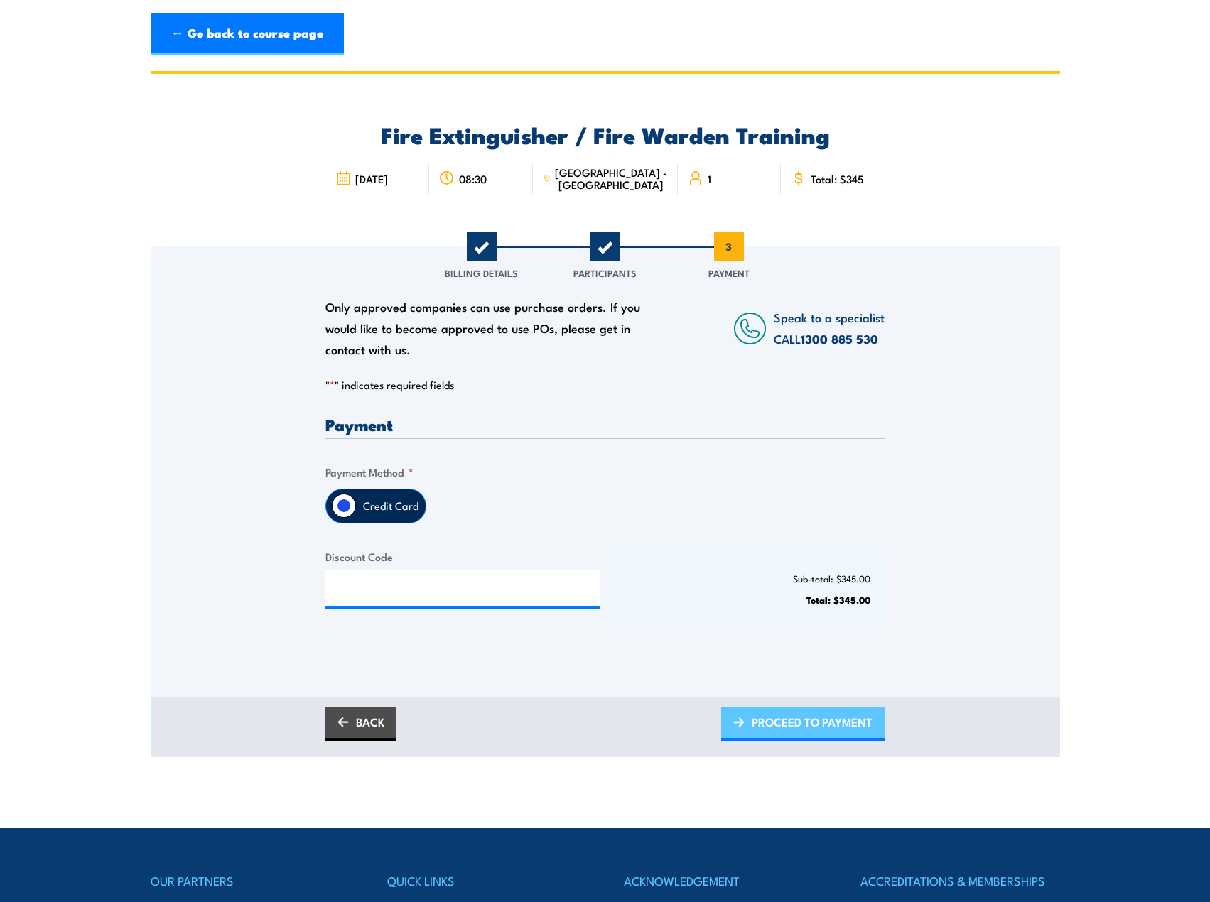
click at [789, 727] on span "PROCEED TO PAYMENT" at bounding box center [812, 722] width 121 height 38
